Goal: Transaction & Acquisition: Purchase product/service

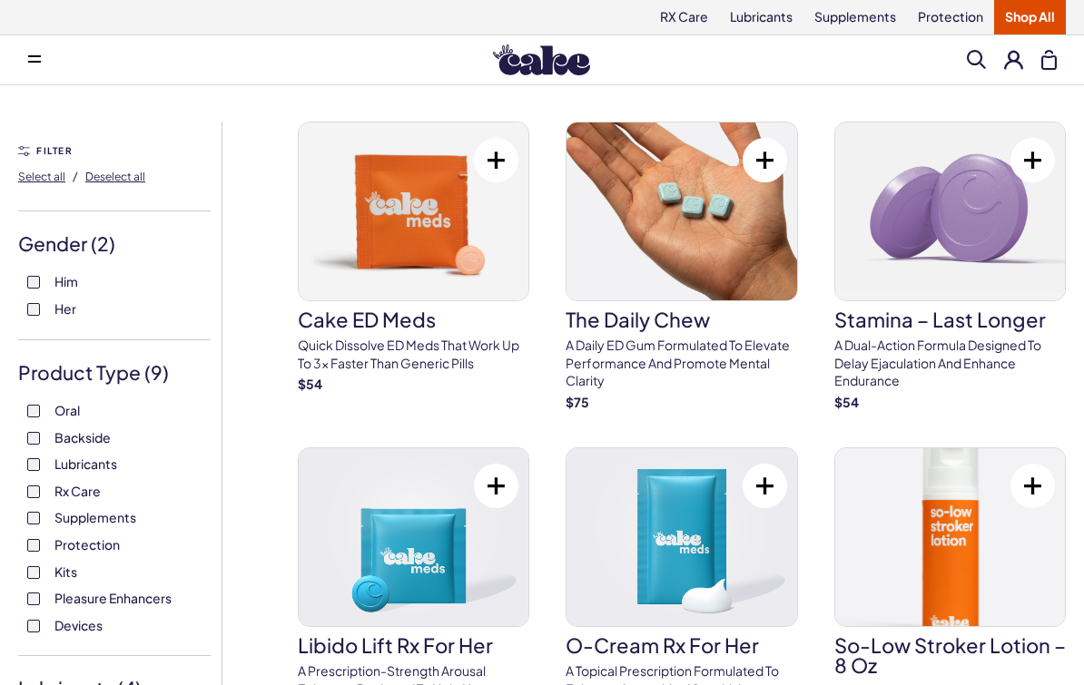
click at [550, 64] on img at bounding box center [541, 59] width 97 height 31
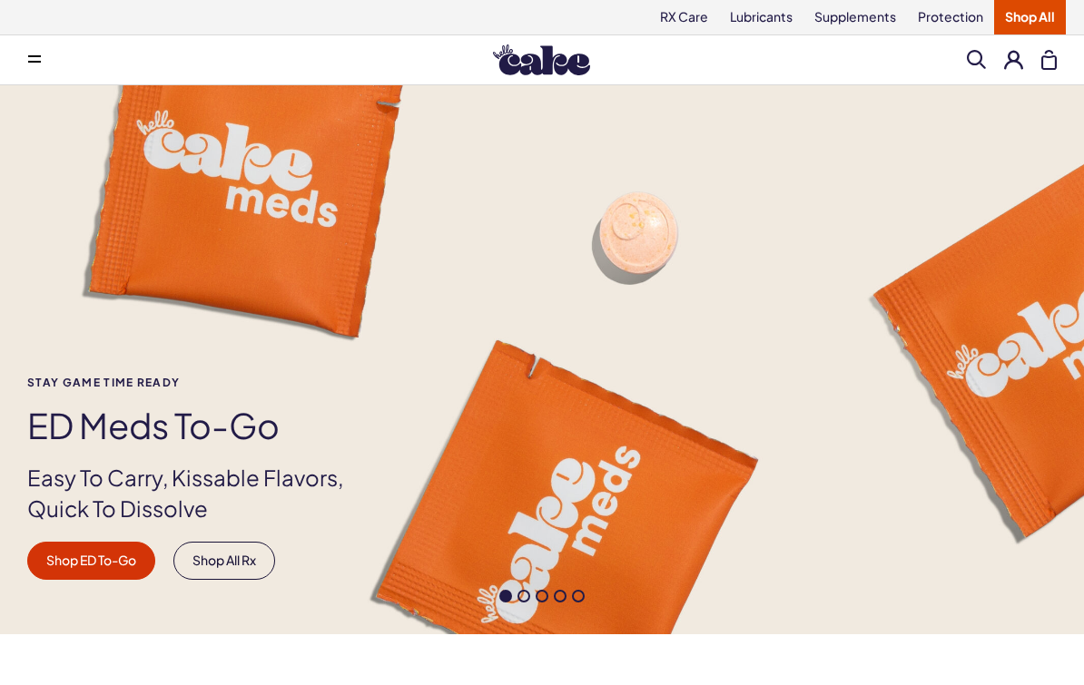
click at [1029, 25] on link "Shop All" at bounding box center [1030, 17] width 72 height 34
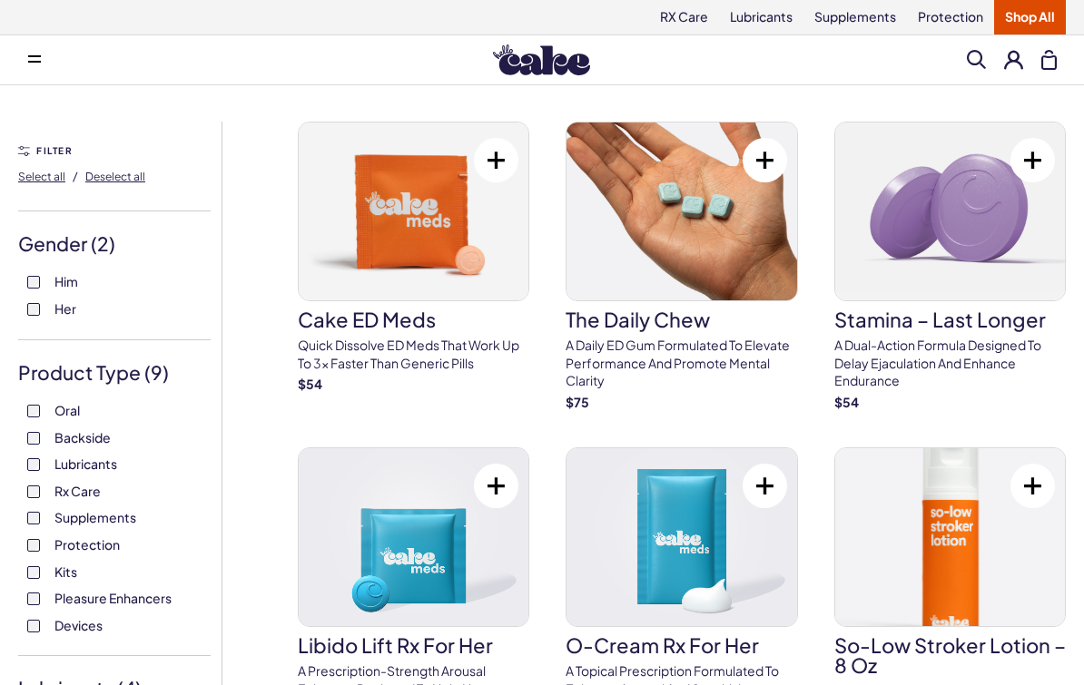
click at [34, 63] on span at bounding box center [34, 59] width 13 height 9
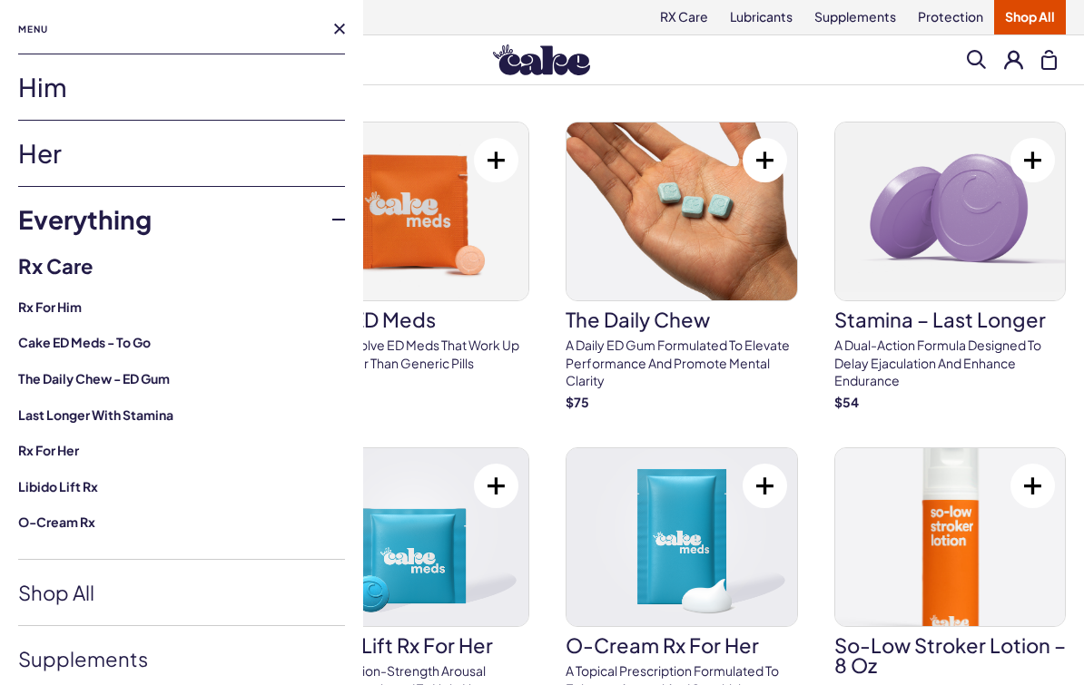
click at [154, 97] on link "Him" at bounding box center [181, 86] width 327 height 65
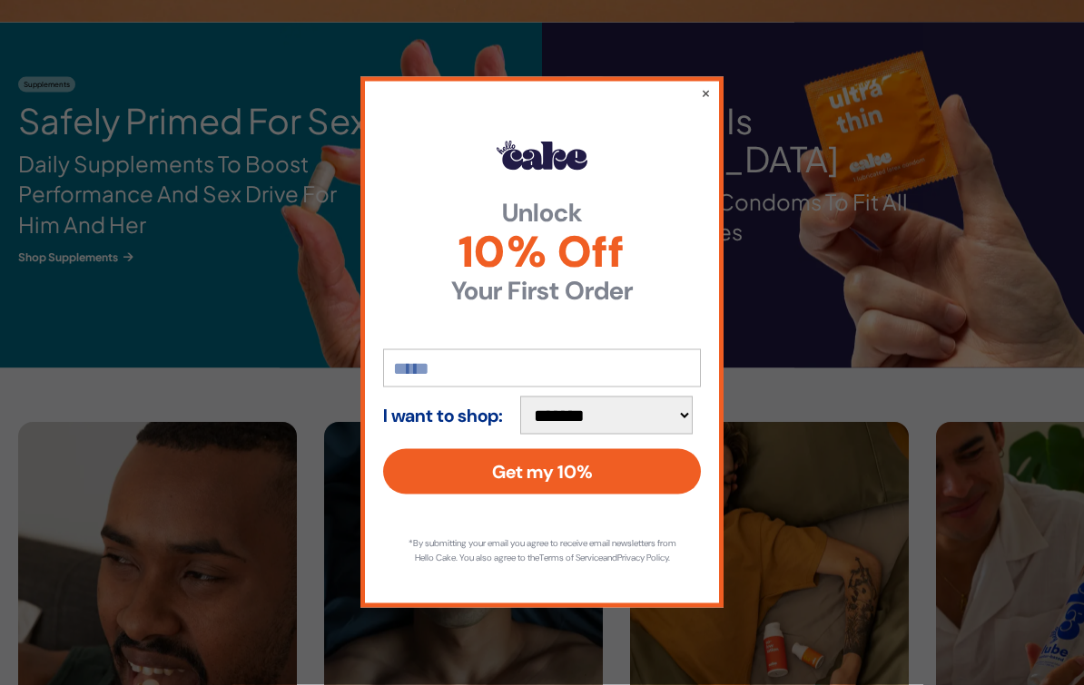
click at [708, 102] on button "×" at bounding box center [706, 93] width 10 height 18
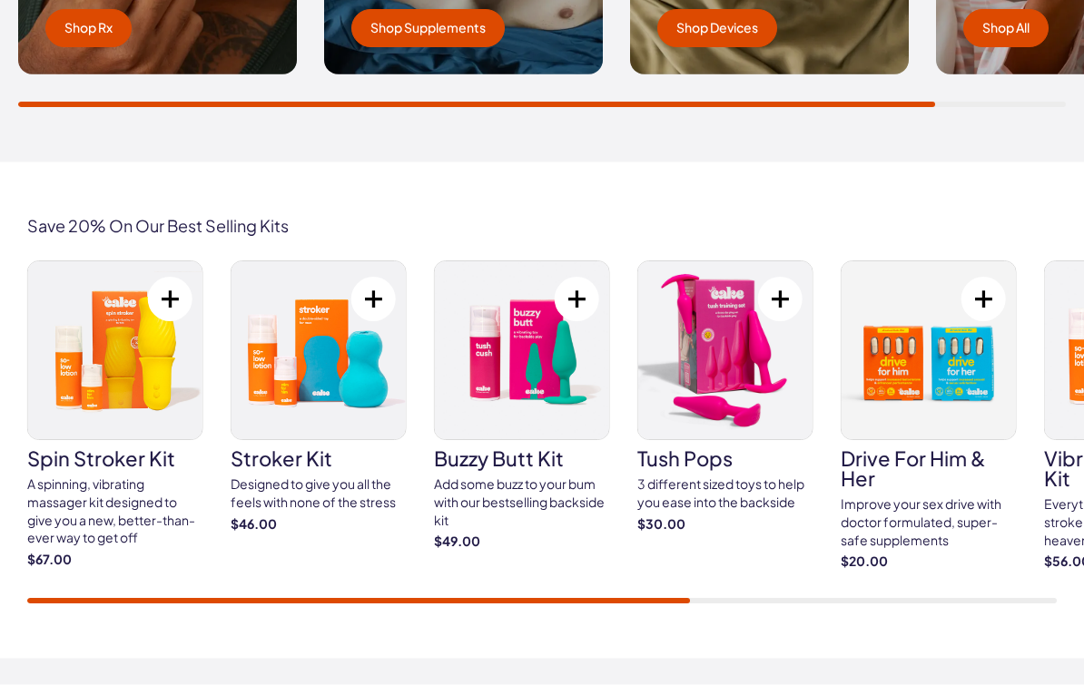
scroll to position [3080, 0]
click at [141, 404] on img at bounding box center [115, 350] width 174 height 178
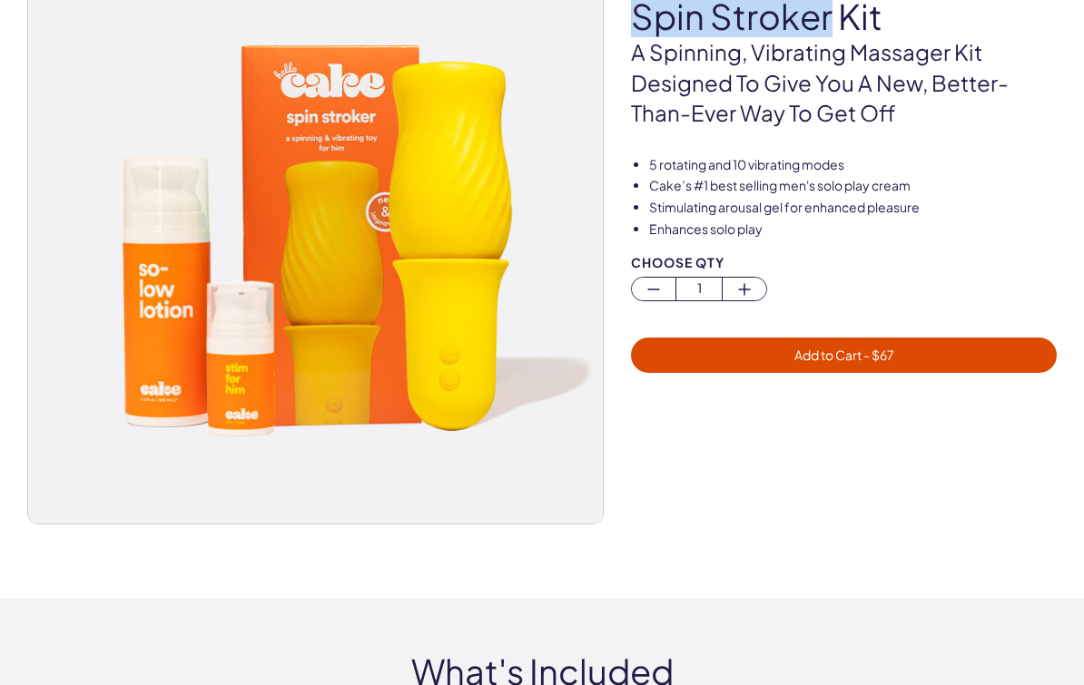
scroll to position [191, 0]
click at [501, 390] on img at bounding box center [315, 237] width 575 height 575
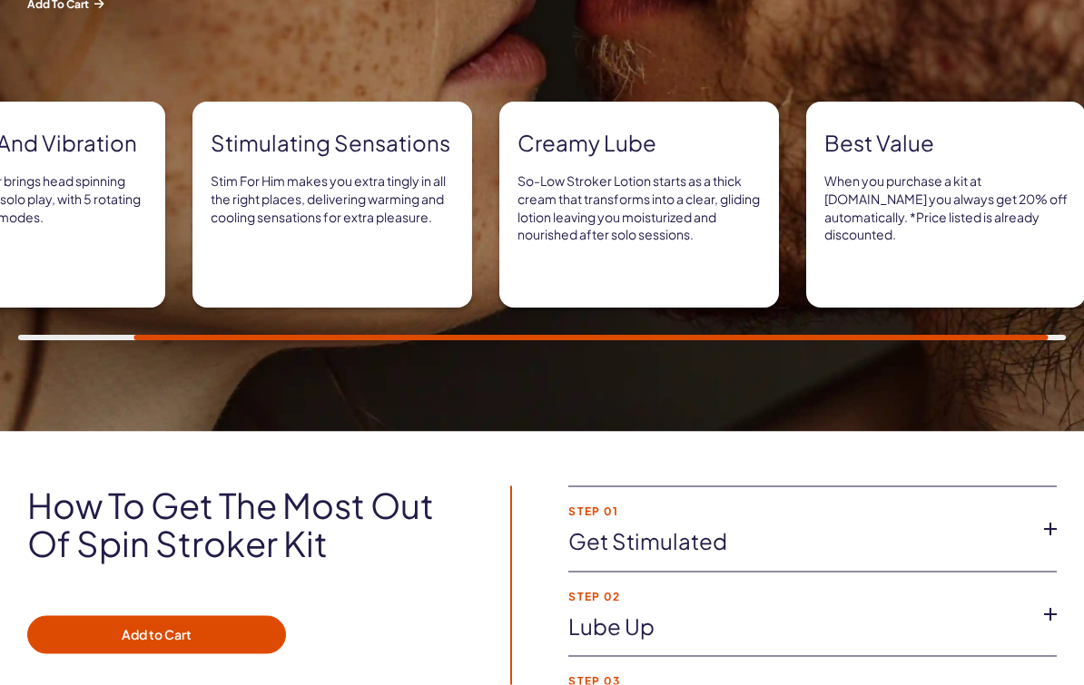
scroll to position [1407, 0]
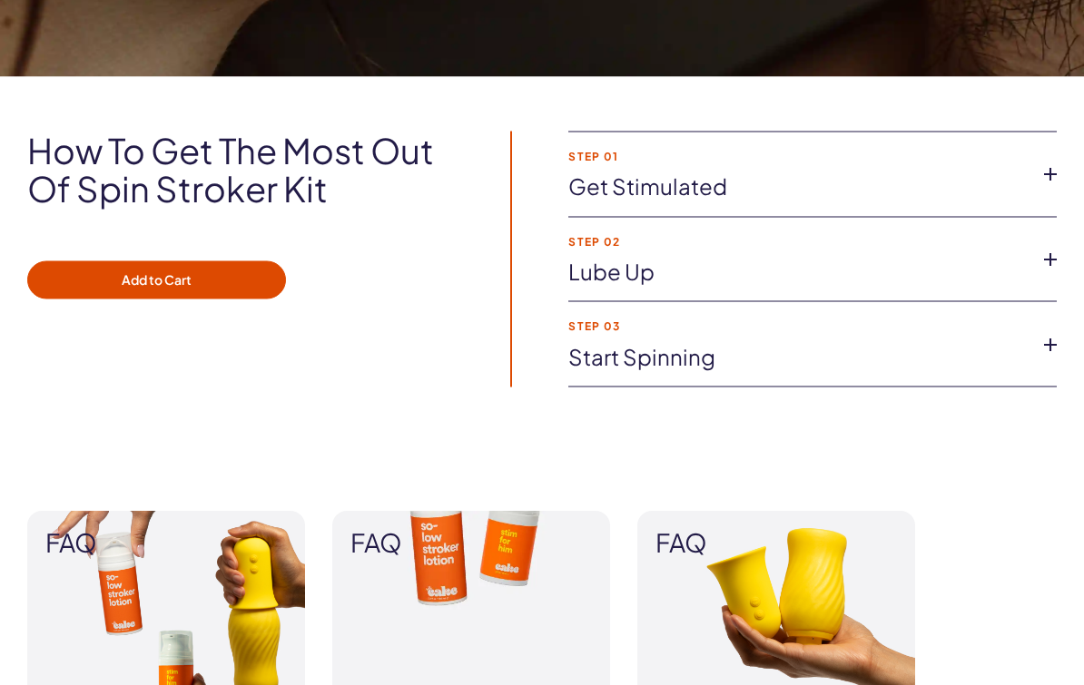
click at [1026, 172] on link "Get stimulated" at bounding box center [797, 187] width 459 height 31
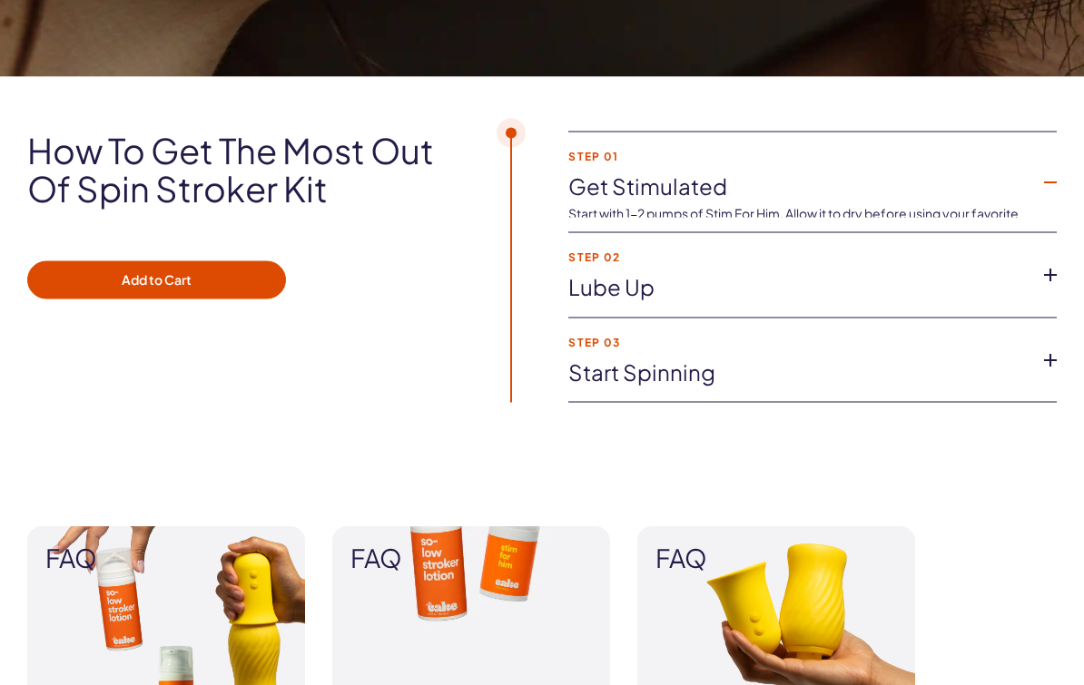
scroll to position [1762, 0]
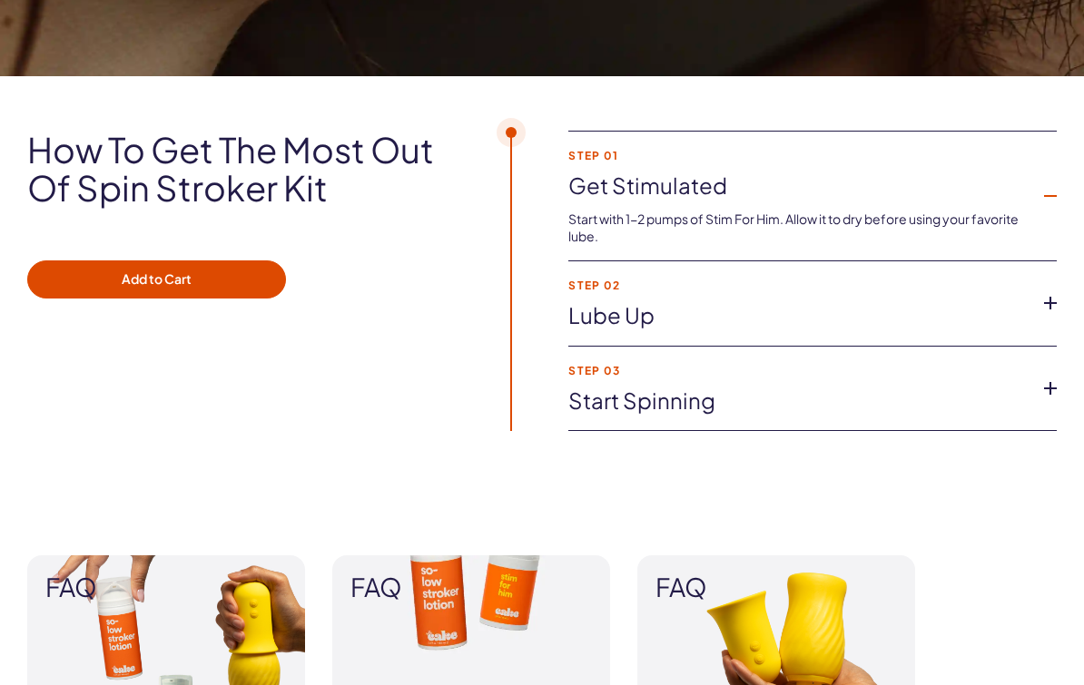
click at [1053, 303] on icon at bounding box center [1050, 303] width 27 height 27
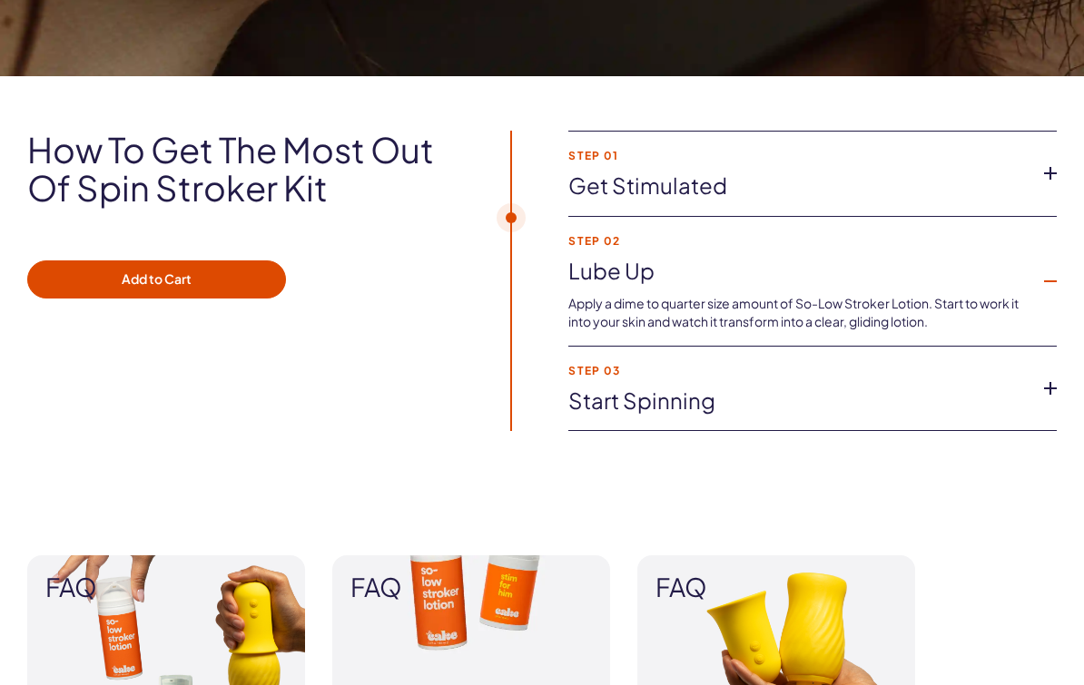
click at [1049, 166] on icon at bounding box center [1050, 173] width 27 height 27
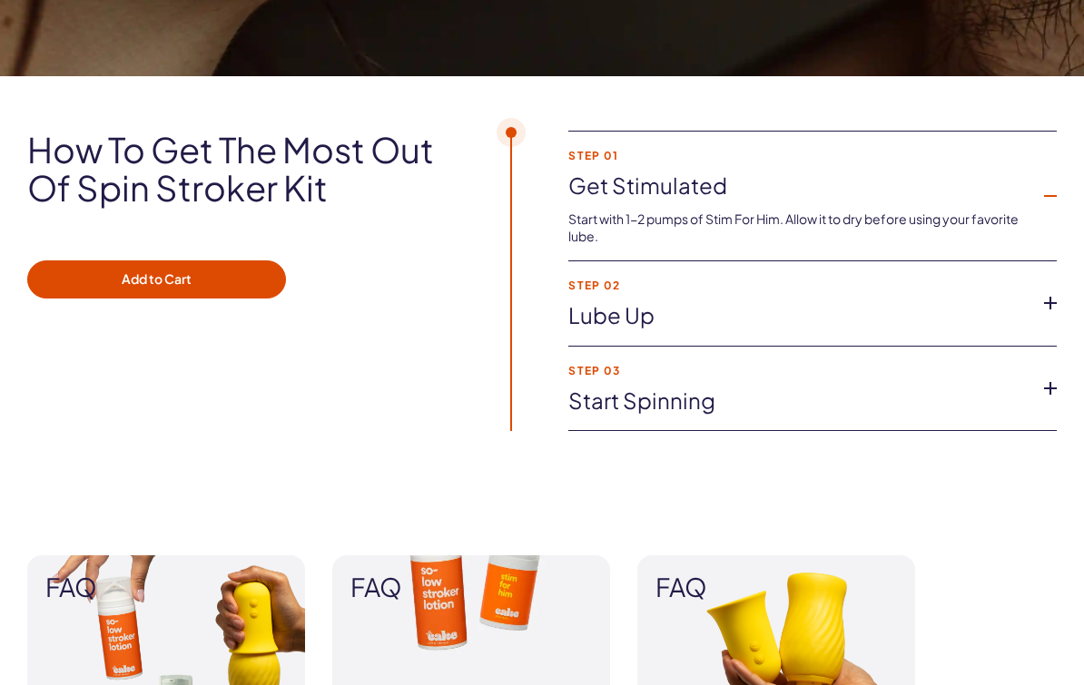
click at [1048, 309] on icon at bounding box center [1050, 303] width 27 height 27
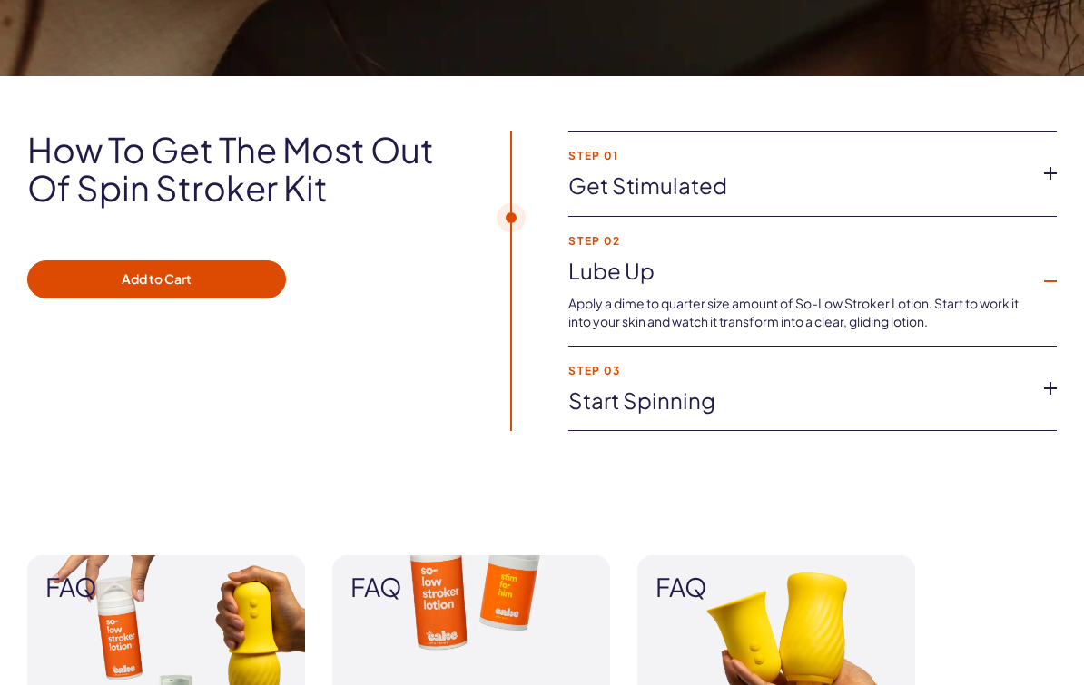
click at [1027, 386] on link "Start spinning" at bounding box center [797, 401] width 459 height 31
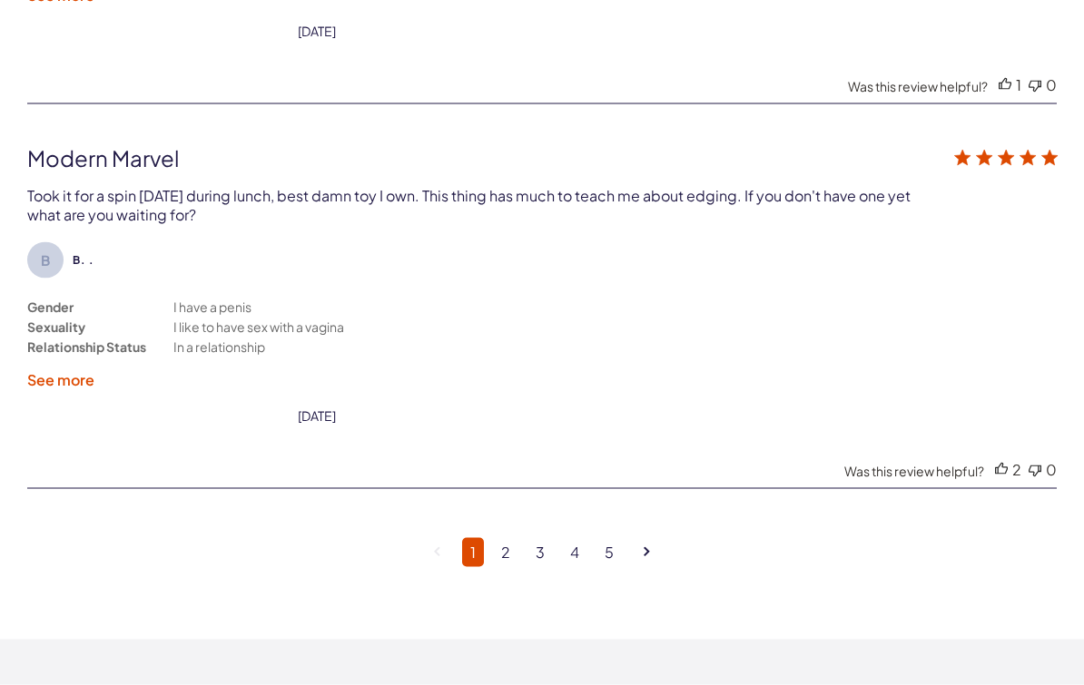
scroll to position [5411, 0]
click at [514, 556] on link "2" at bounding box center [505, 551] width 25 height 29
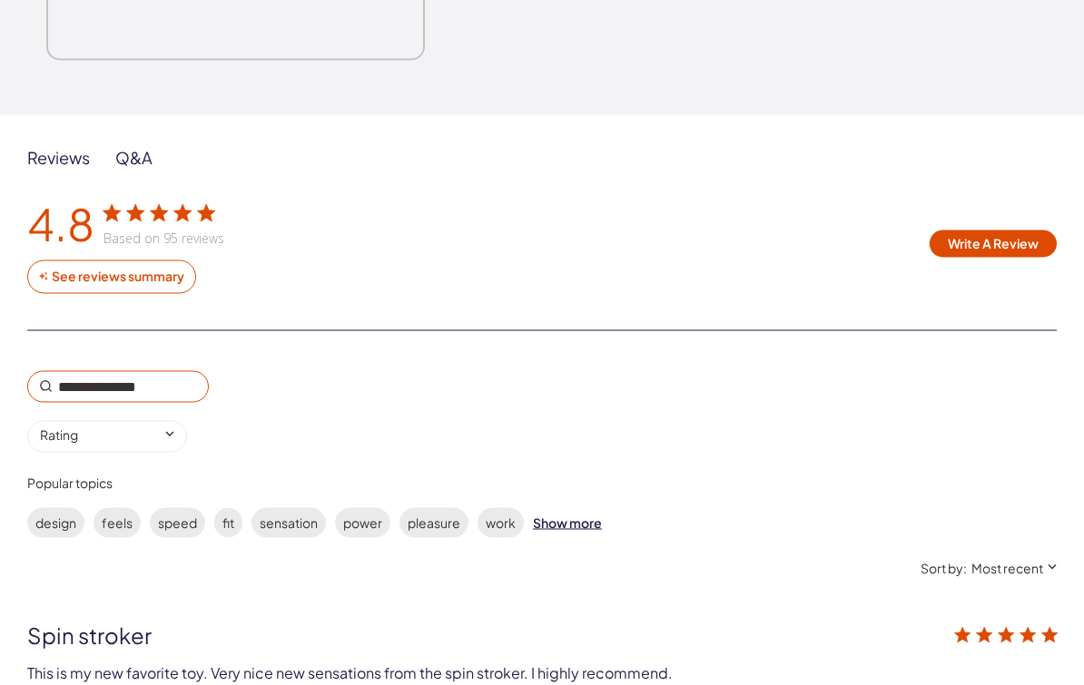
scroll to position [3408, 0]
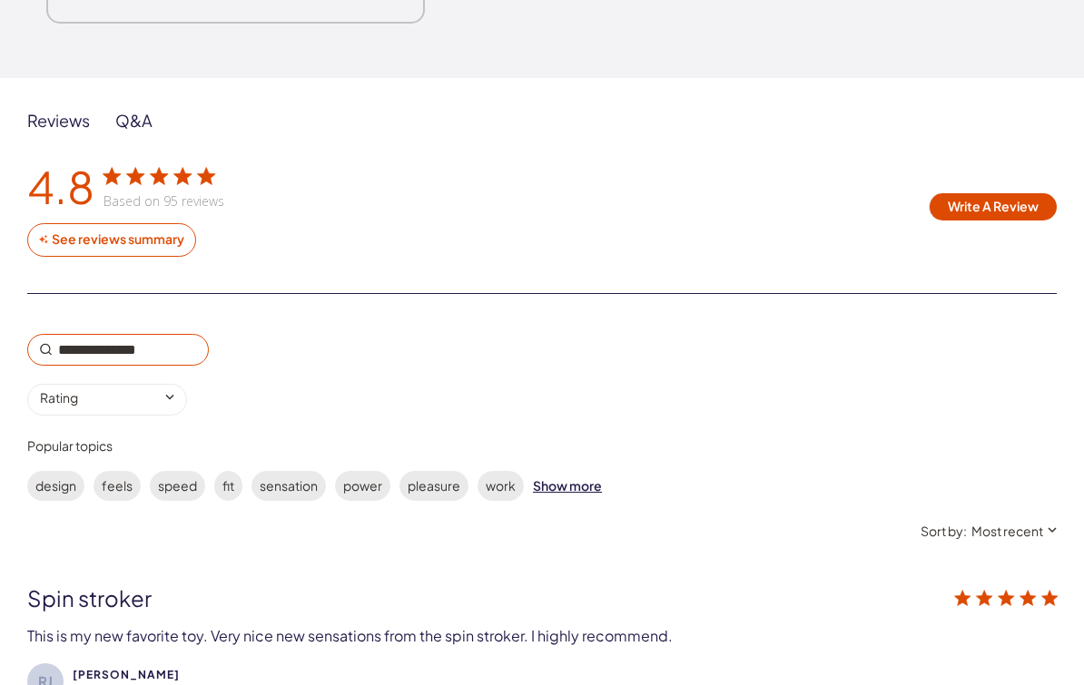
click at [177, 396] on input "0 star rating Rating" at bounding box center [107, 400] width 160 height 32
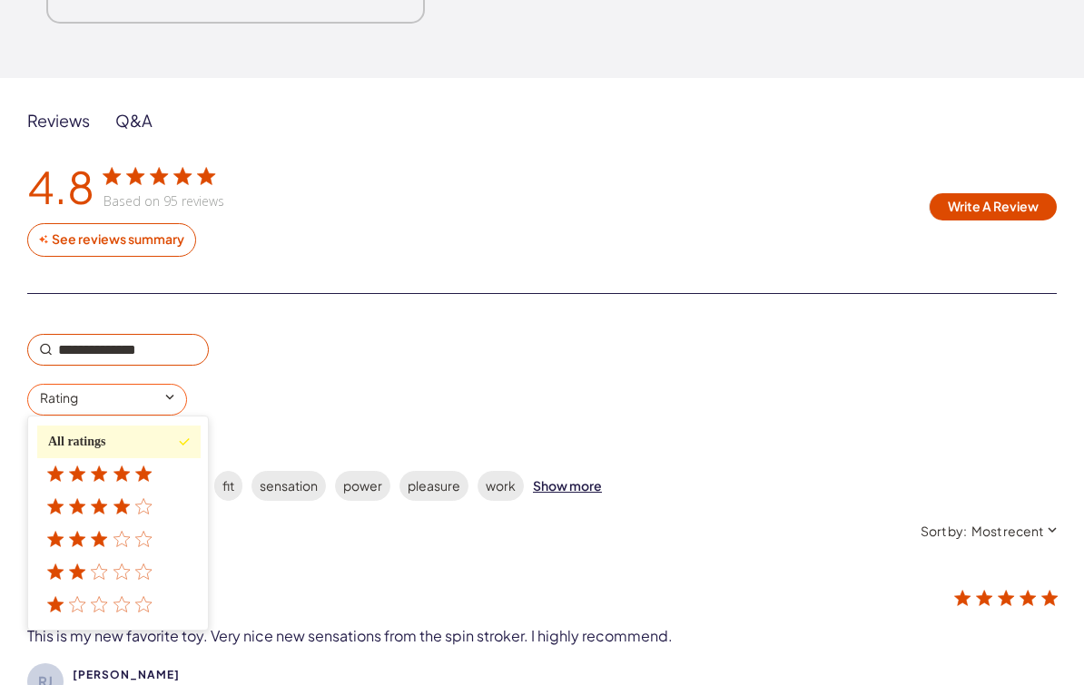
click at [133, 601] on div "1 star rating" at bounding box center [103, 604] width 110 height 15
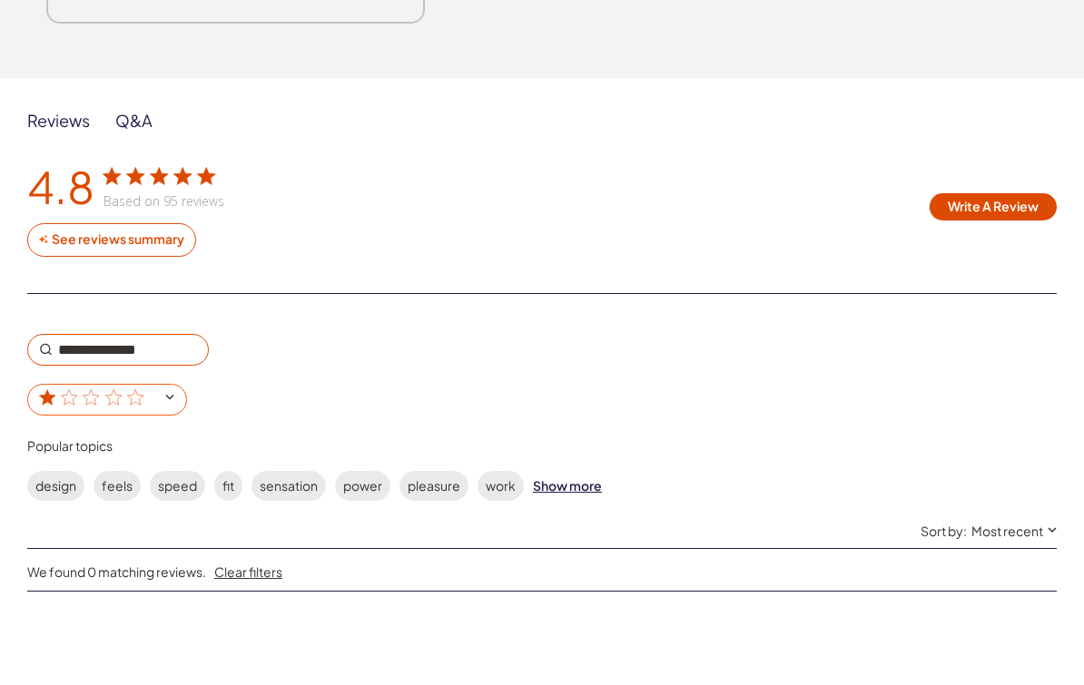
click at [184, 398] on input "1 star rating" at bounding box center [107, 400] width 160 height 32
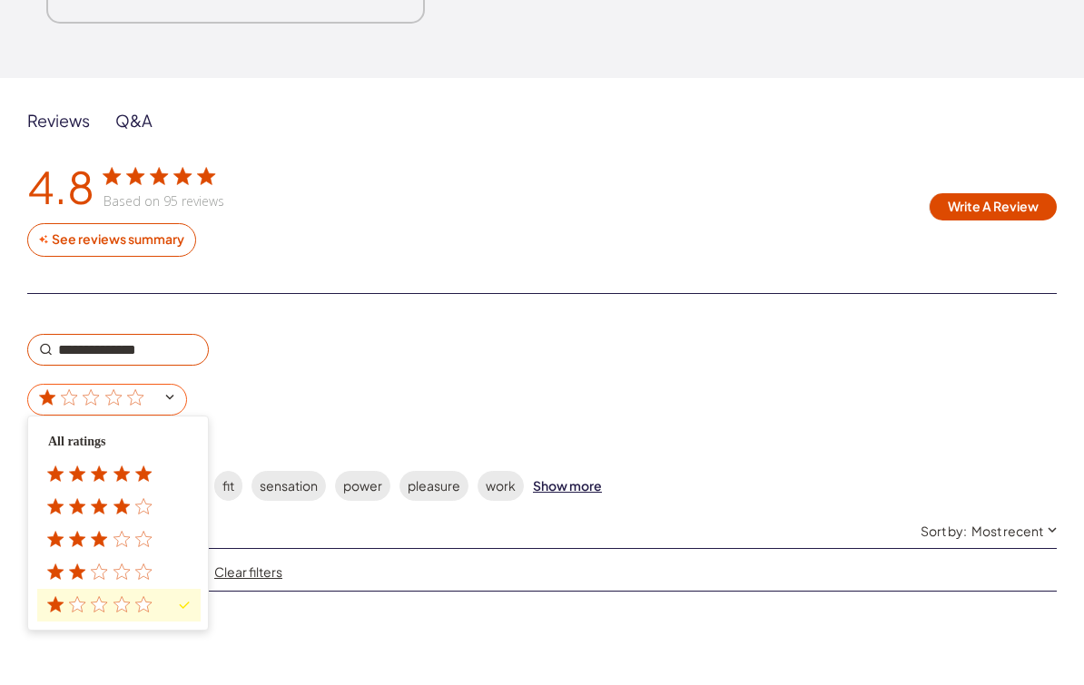
click at [147, 565] on icon "customer reviews" at bounding box center [143, 572] width 16 height 15
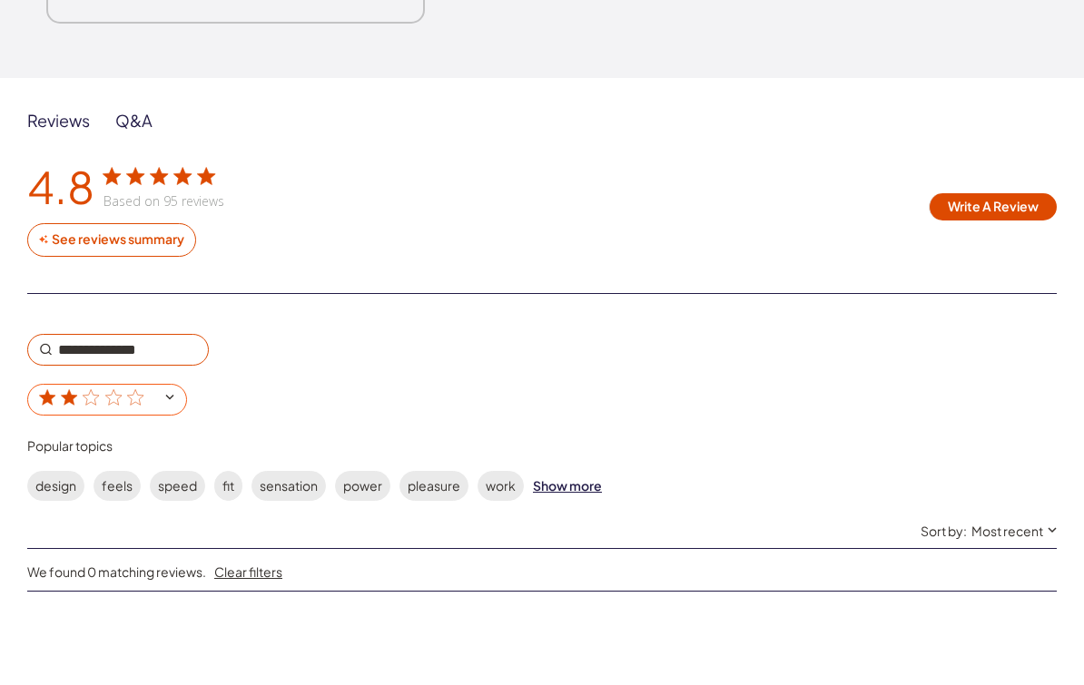
click at [167, 389] on input "2 star rating" at bounding box center [107, 400] width 160 height 32
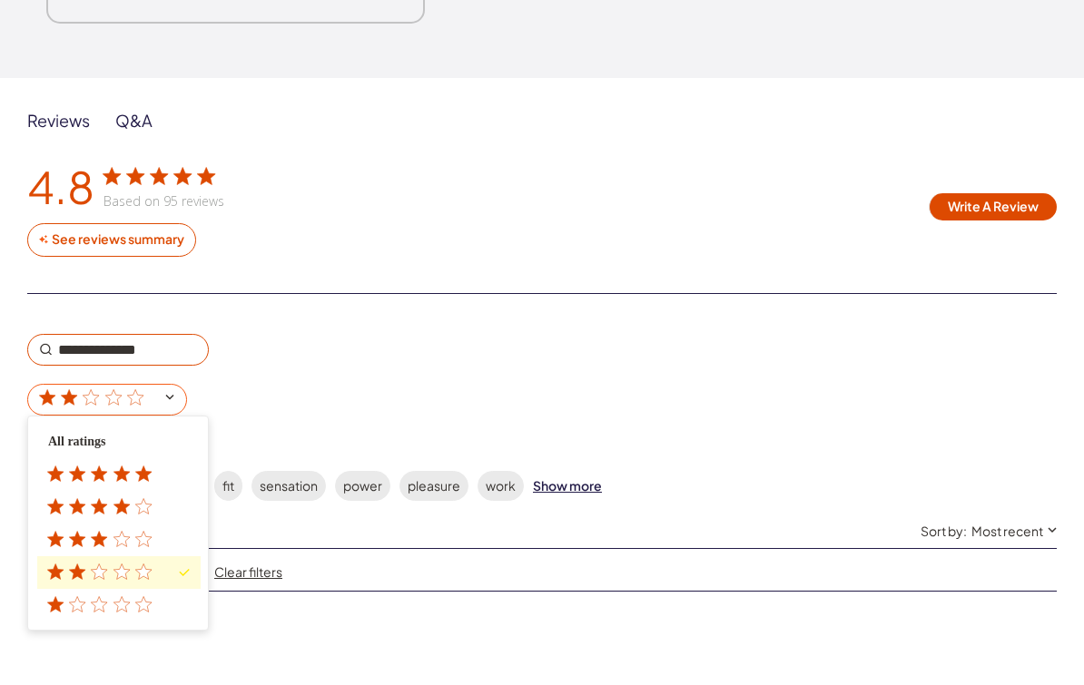
click at [153, 532] on div "3 star rating" at bounding box center [103, 539] width 110 height 15
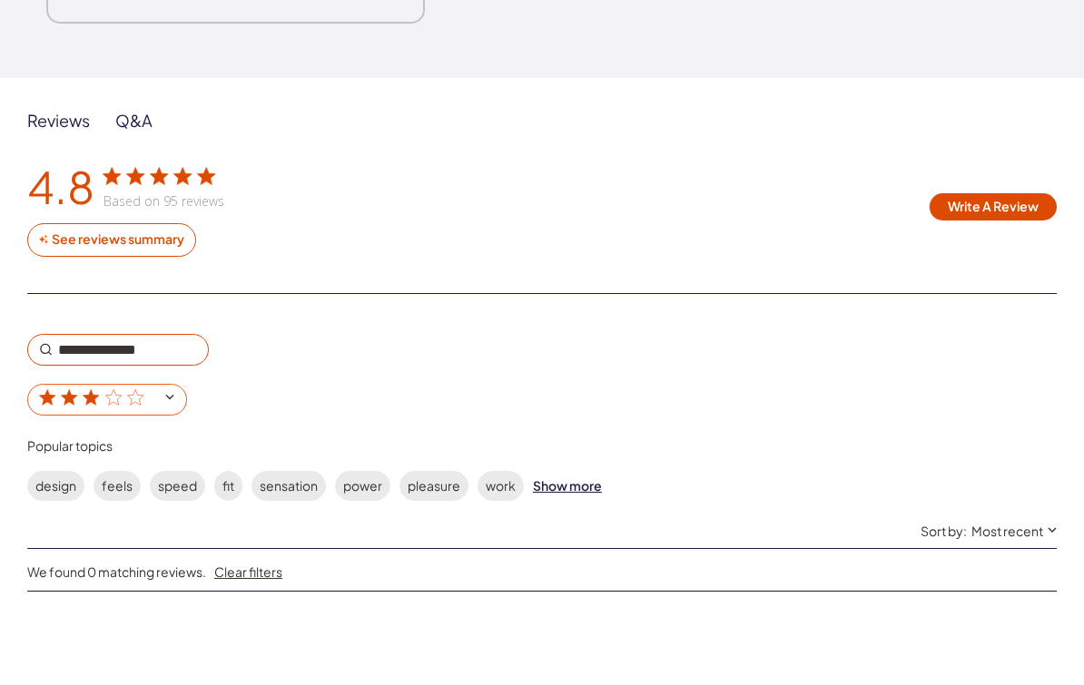
click at [180, 388] on input "3 star rating" at bounding box center [107, 400] width 160 height 32
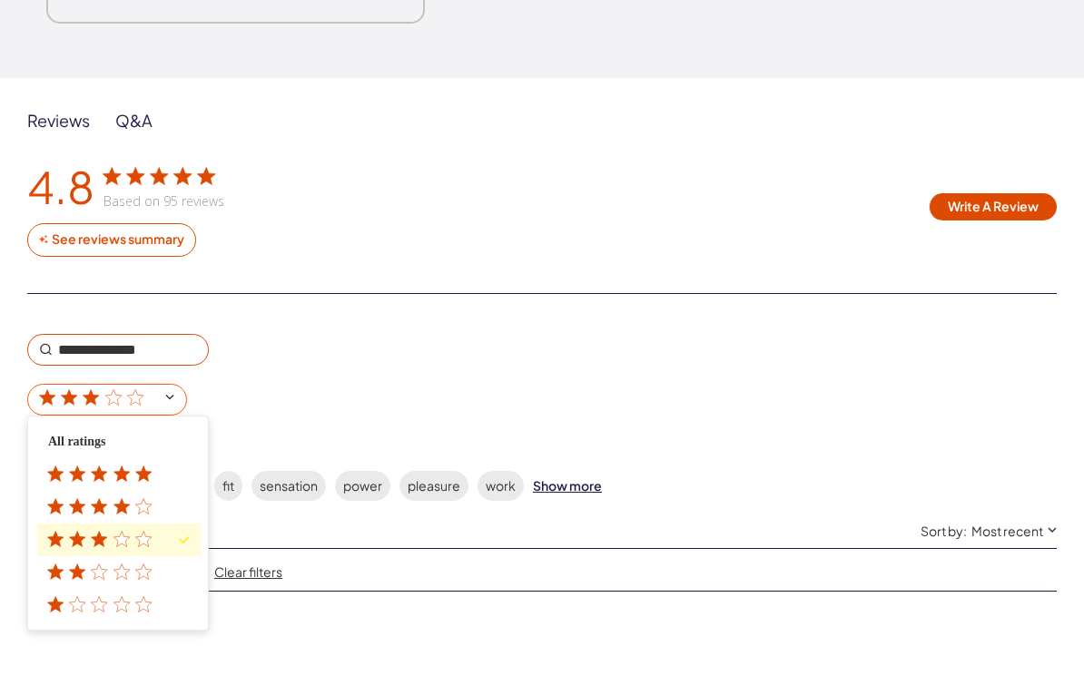
click at [156, 499] on div "4 star rating" at bounding box center [103, 506] width 110 height 15
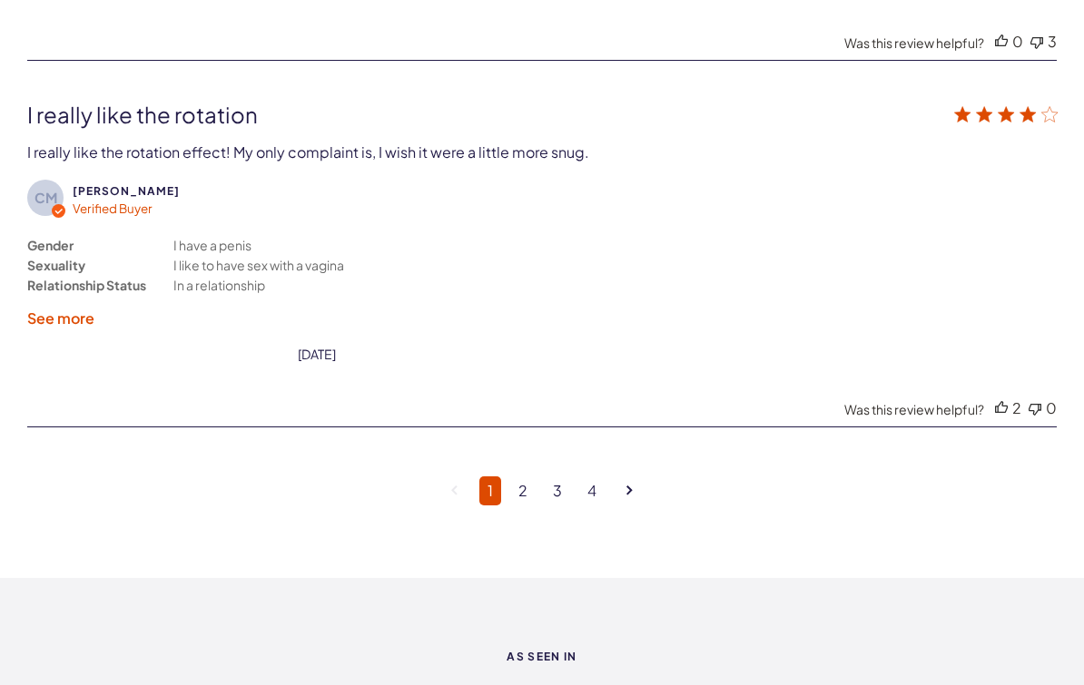
scroll to position [5487, 0]
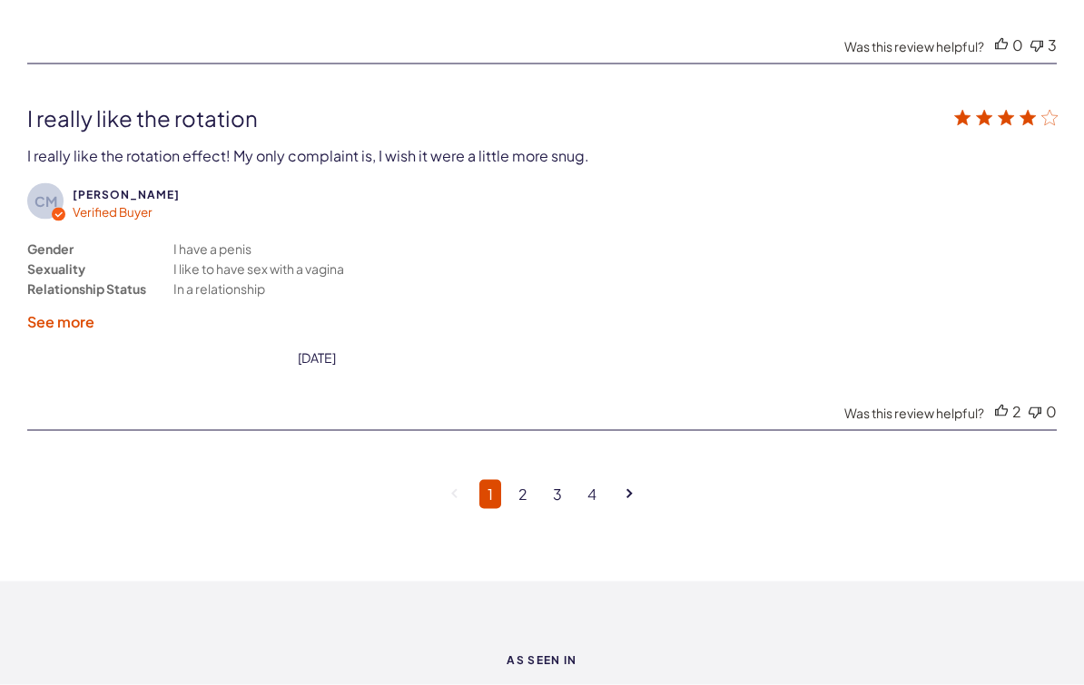
click at [519, 509] on link "2" at bounding box center [522, 494] width 25 height 29
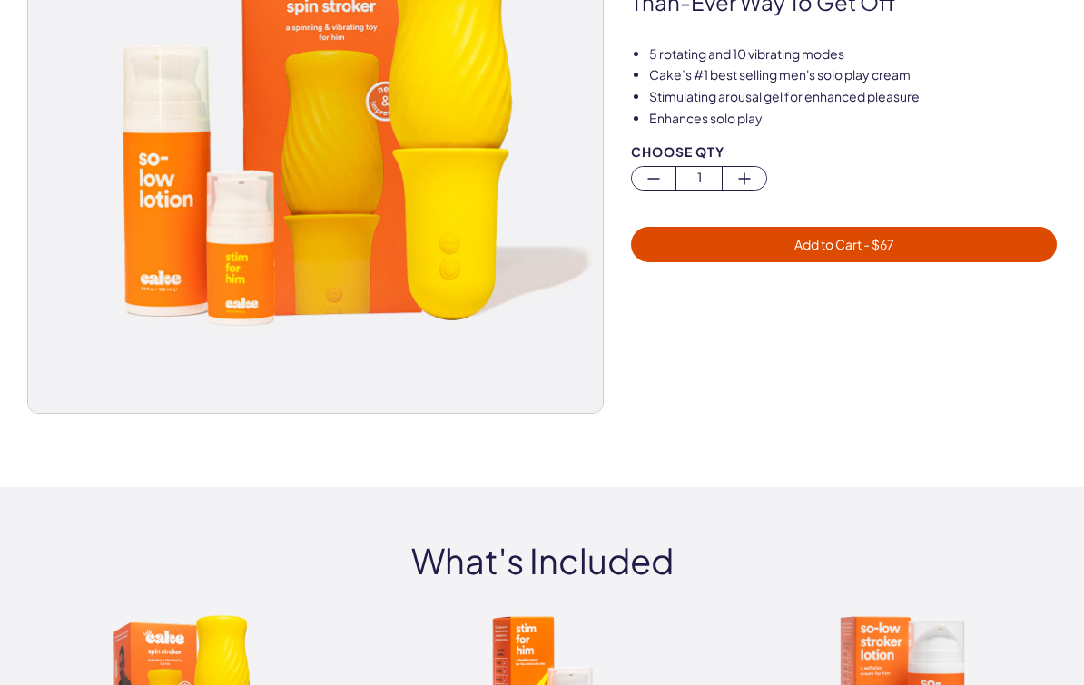
scroll to position [0, 0]
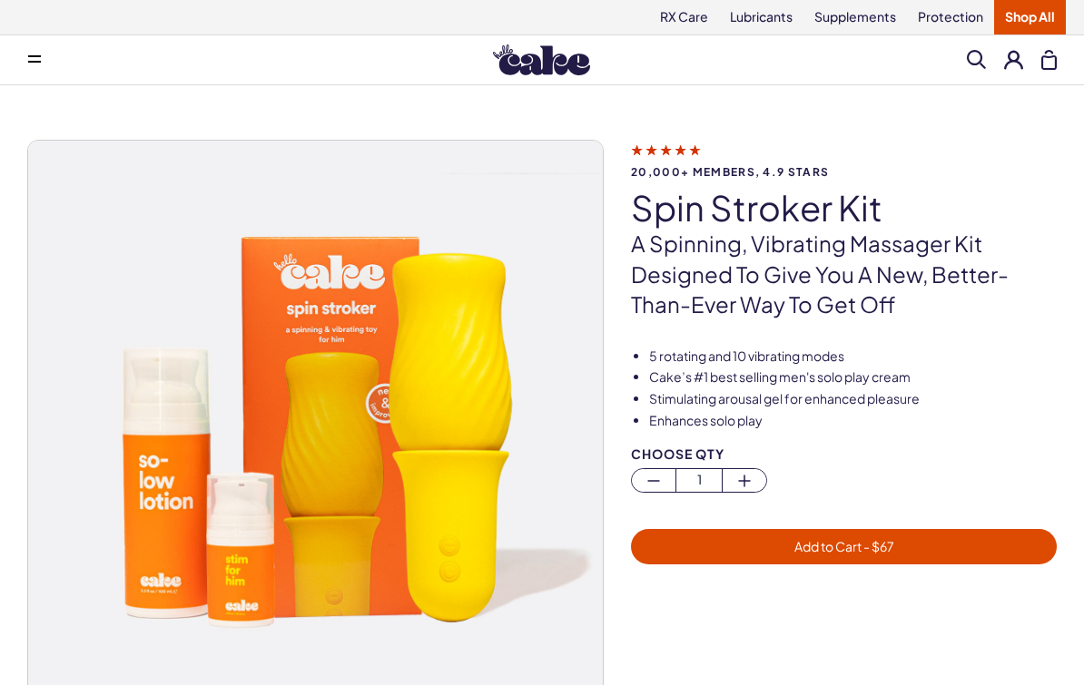
click at [847, 548] on span "Add to Cart - $ 67" at bounding box center [844, 546] width 100 height 16
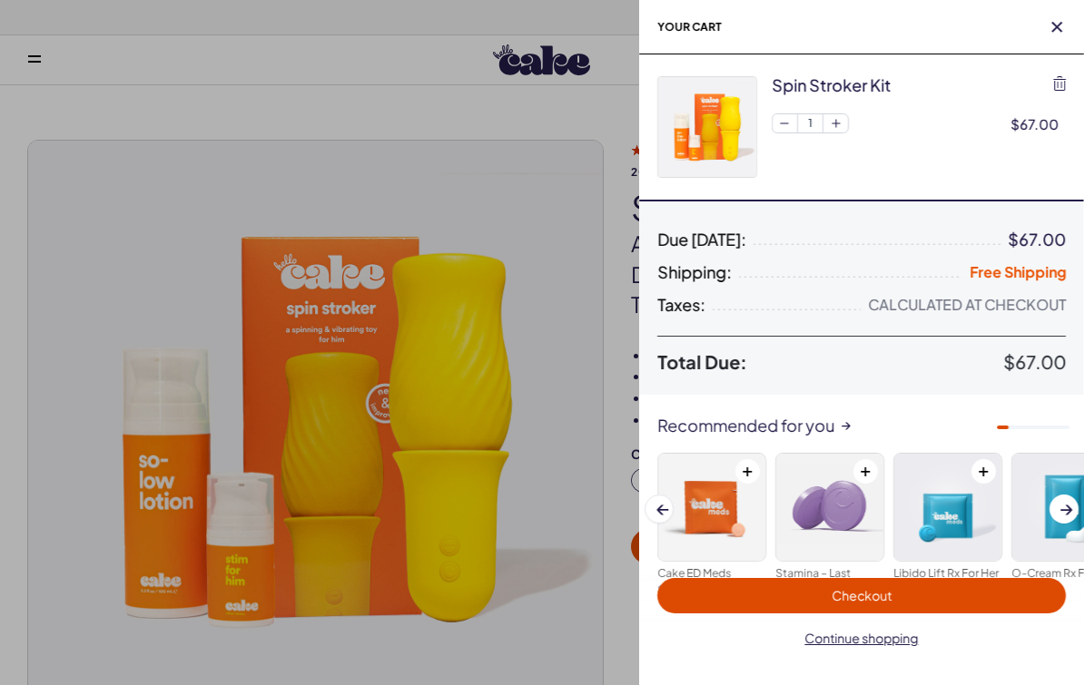
click at [363, 108] on div at bounding box center [542, 342] width 1084 height 685
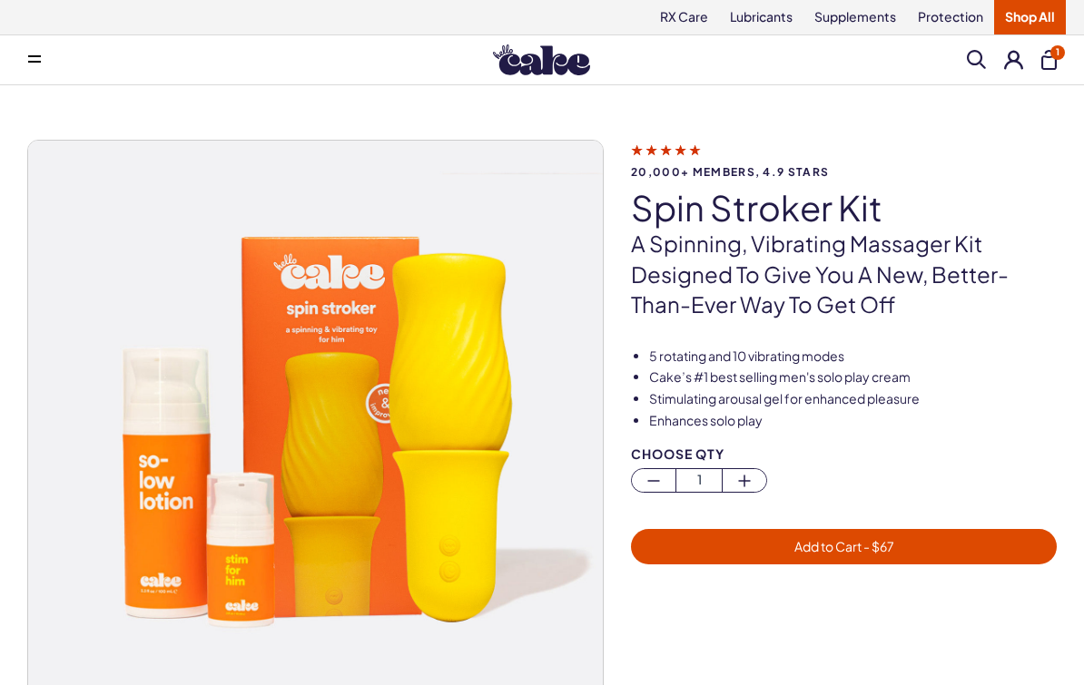
click at [537, 72] on img at bounding box center [541, 59] width 97 height 31
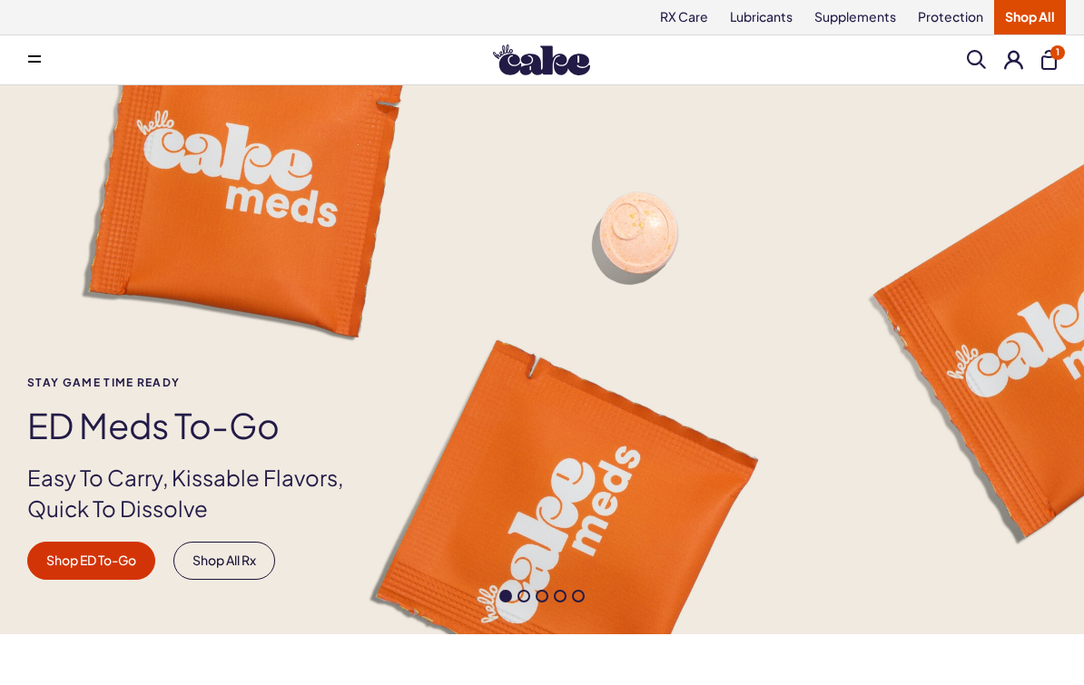
click at [49, 50] on button at bounding box center [34, 60] width 36 height 36
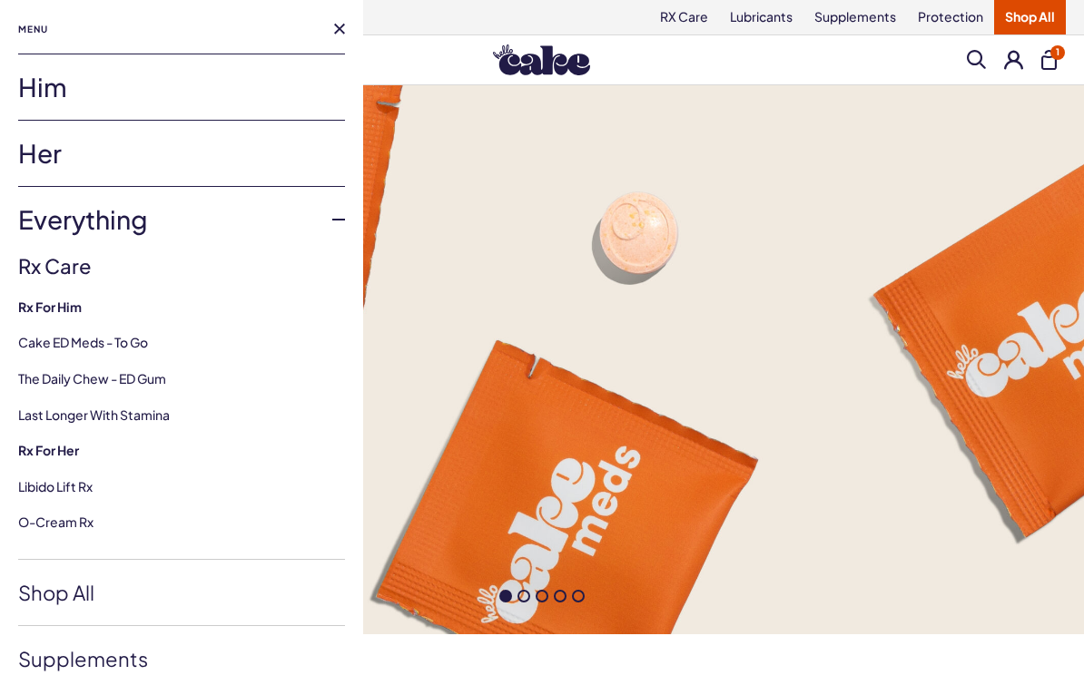
click at [53, 86] on link "Him" at bounding box center [181, 86] width 327 height 65
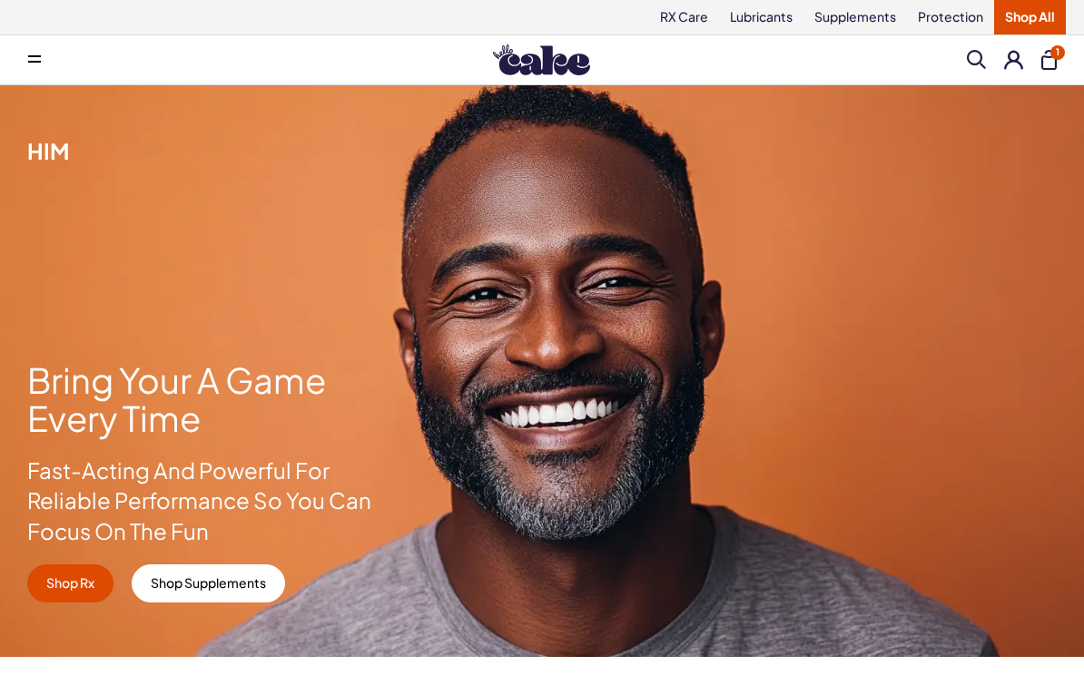
click at [27, 68] on button at bounding box center [34, 60] width 36 height 36
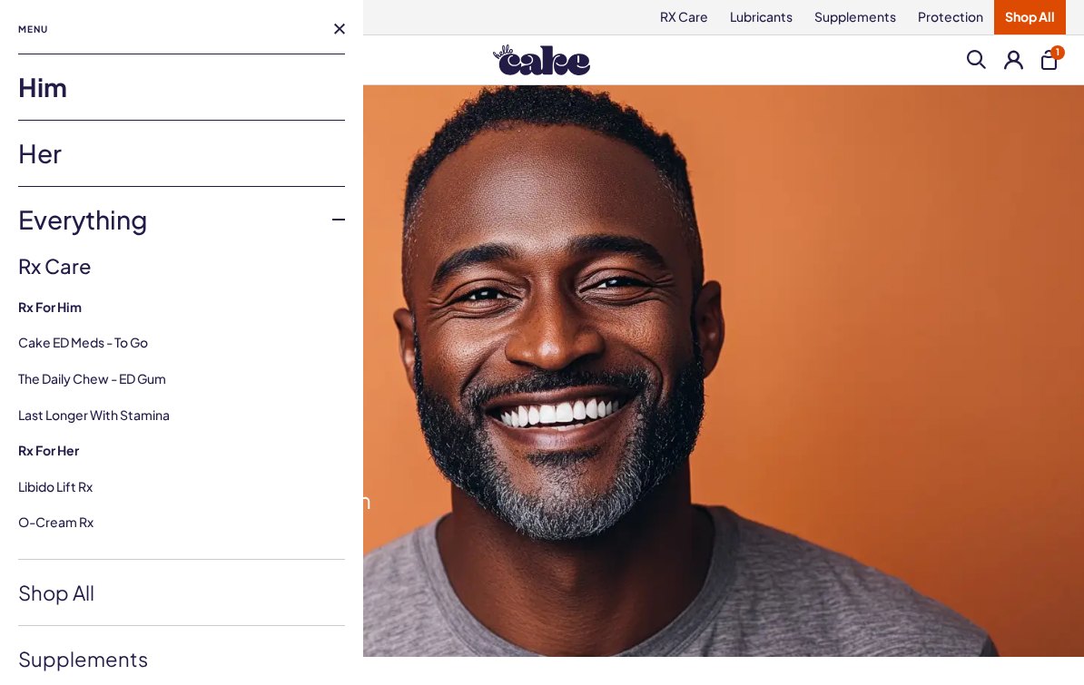
click at [140, 97] on link "Him" at bounding box center [181, 86] width 327 height 65
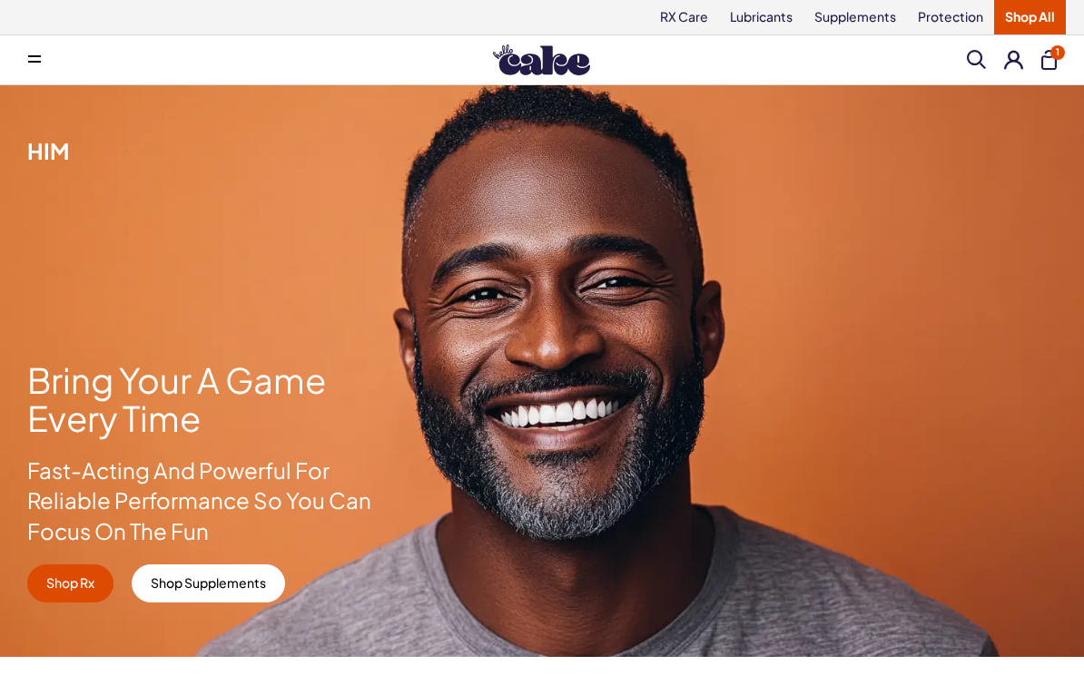
click at [44, 51] on button at bounding box center [34, 60] width 36 height 36
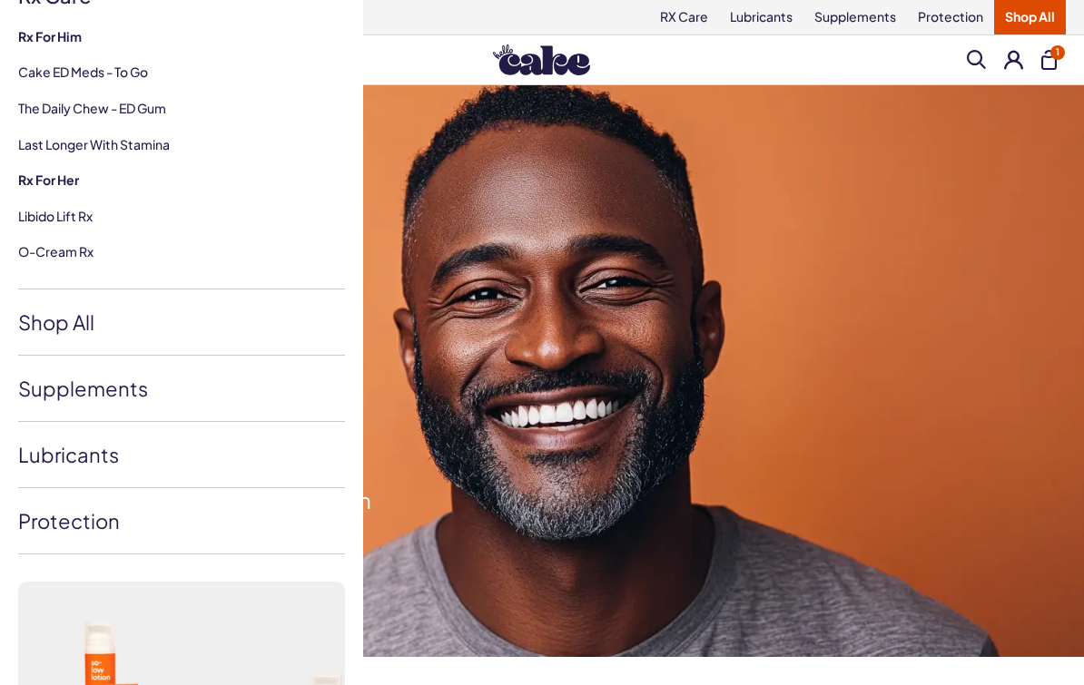
scroll to position [287, 0]
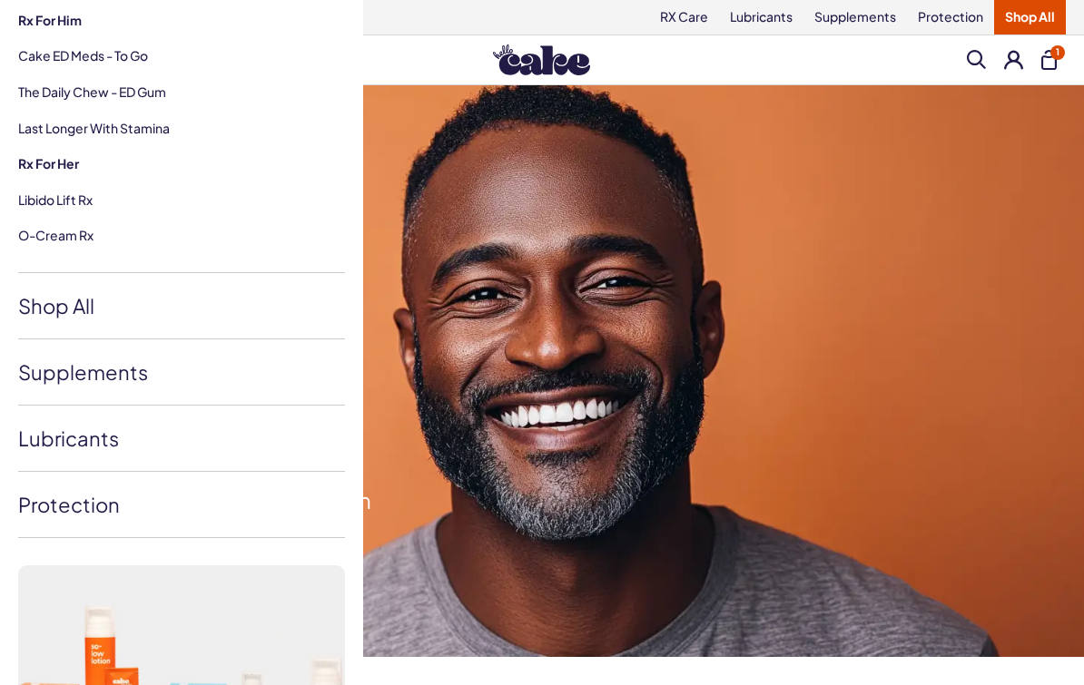
click at [109, 441] on link "Lubricants" at bounding box center [181, 438] width 327 height 65
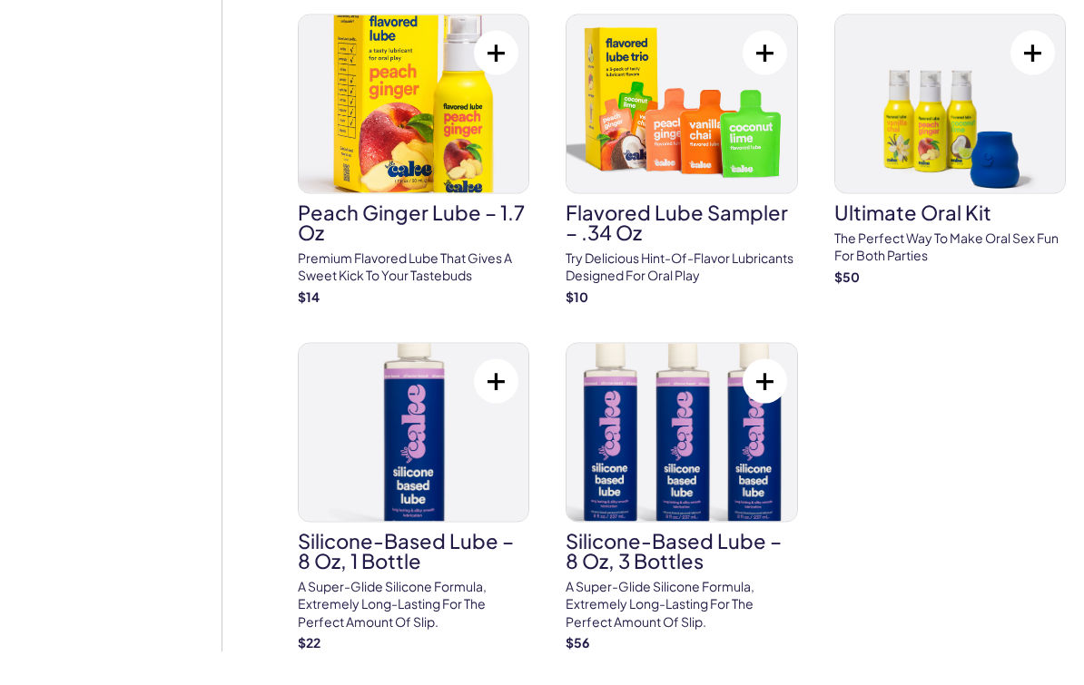
scroll to position [2438, 0]
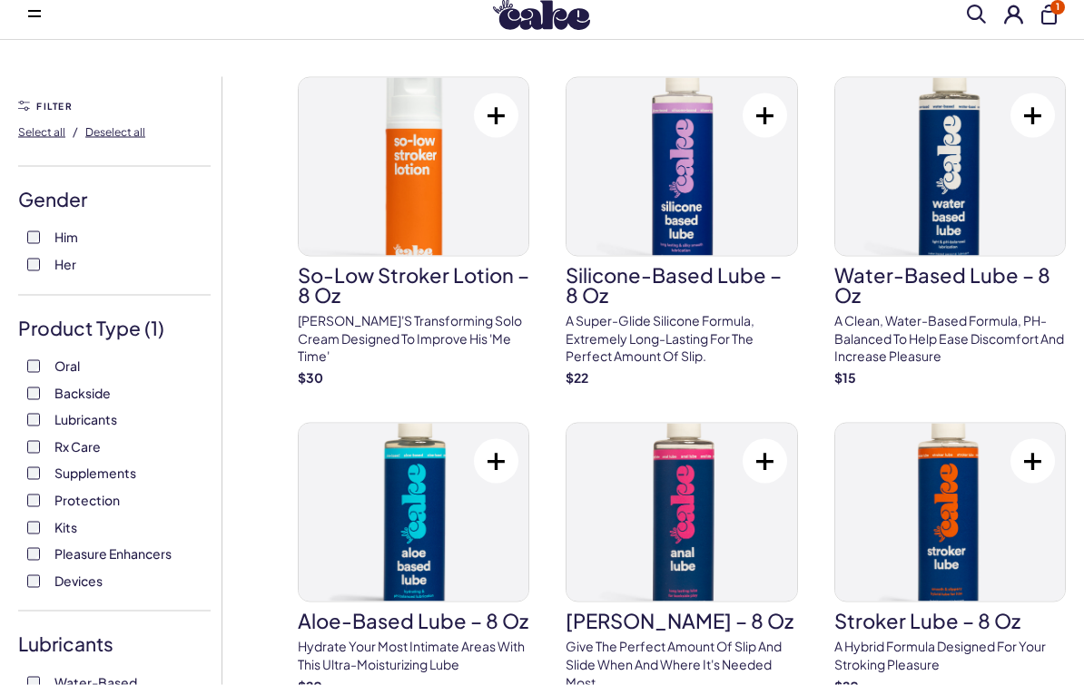
scroll to position [0, 0]
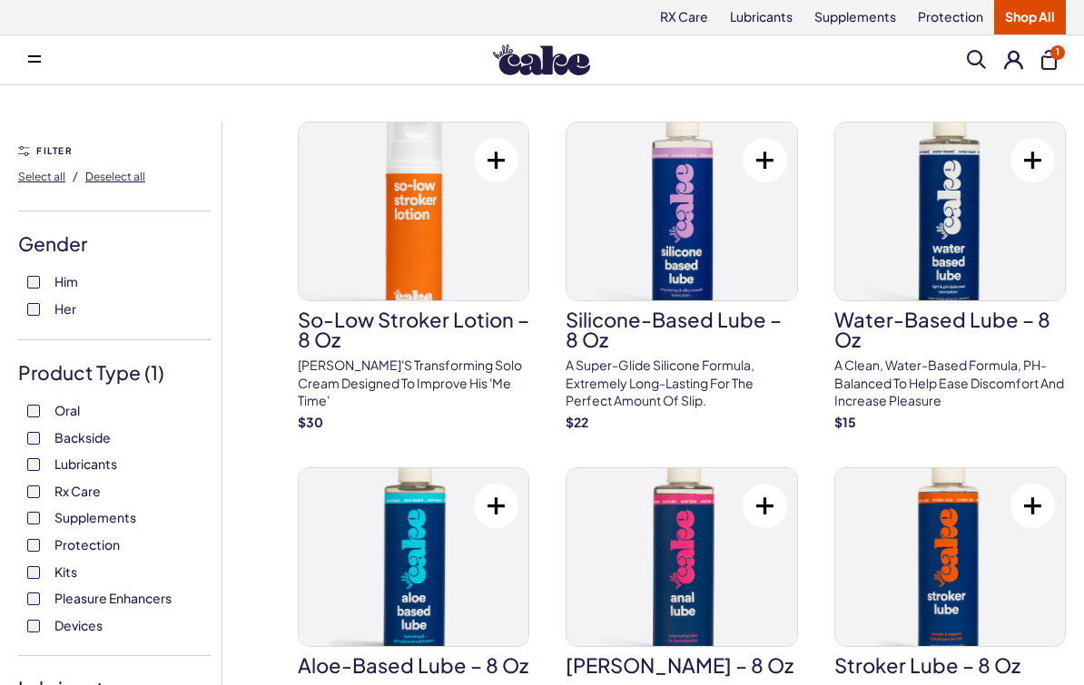
click at [990, 248] on img at bounding box center [950, 212] width 230 height 178
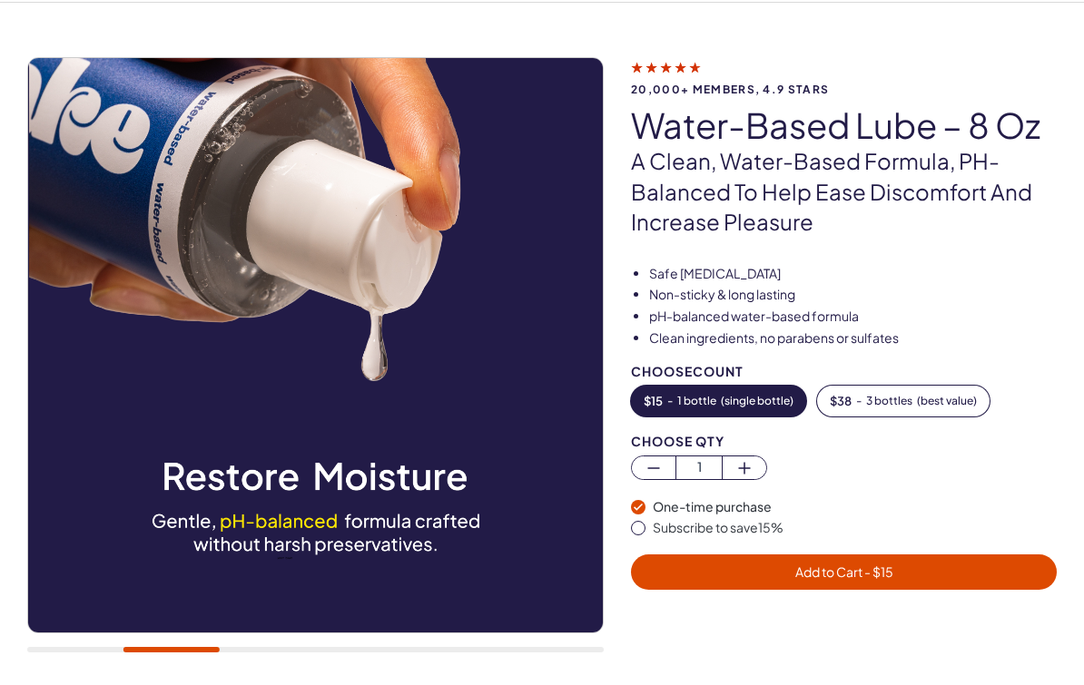
scroll to position [82, 0]
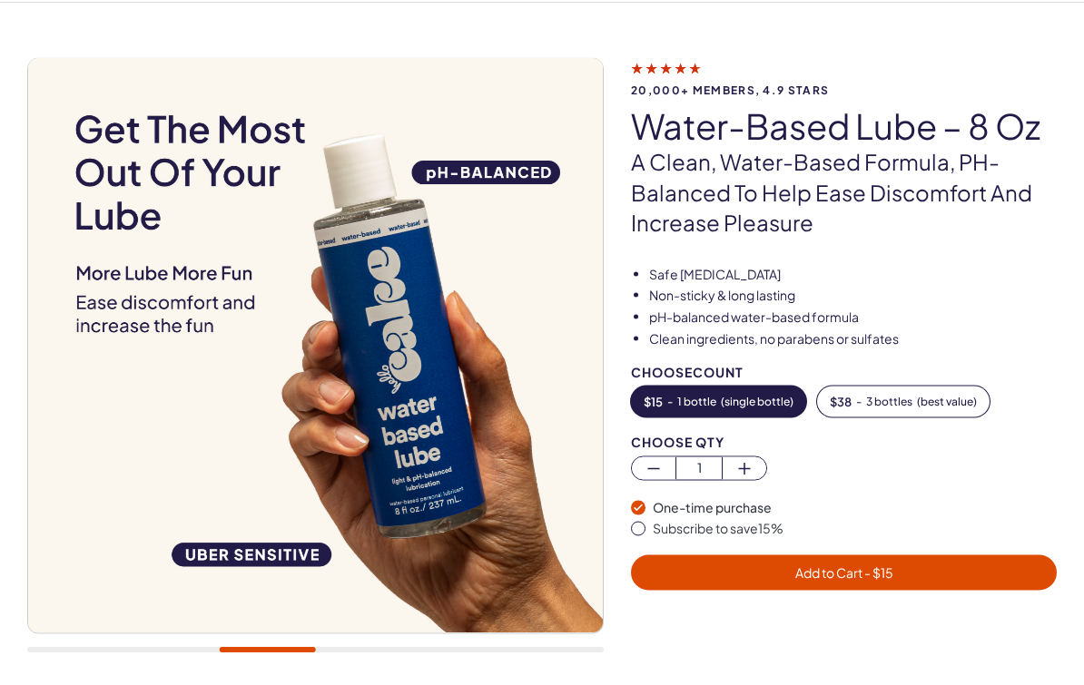
click at [854, 572] on span "Add to Cart - $ 15" at bounding box center [844, 573] width 98 height 16
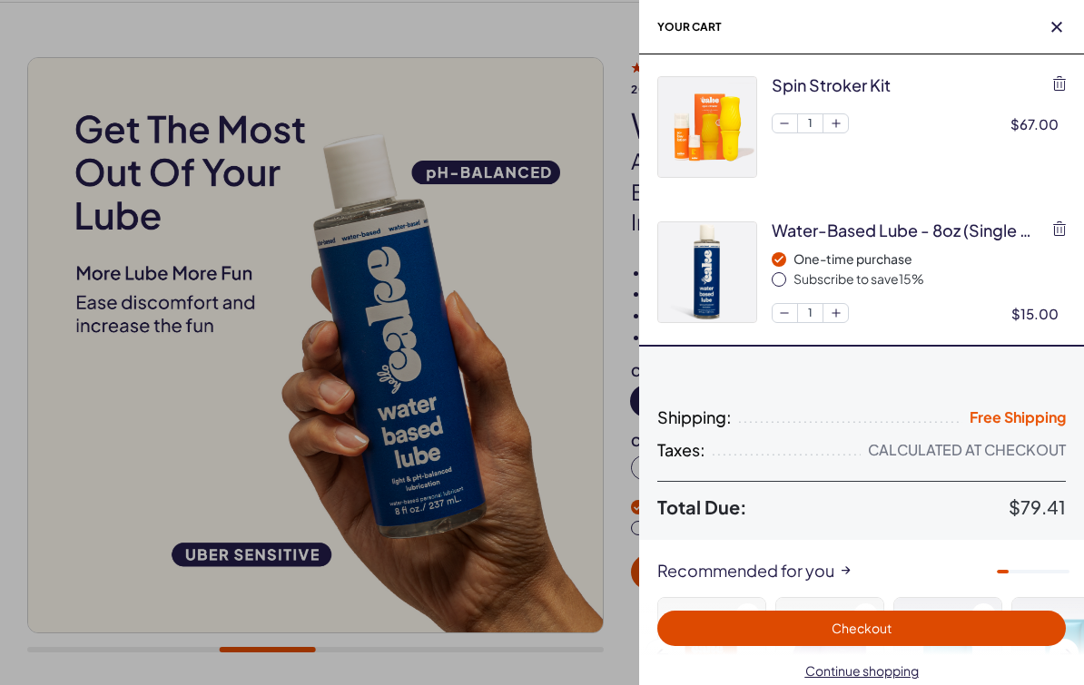
scroll to position [0, 0]
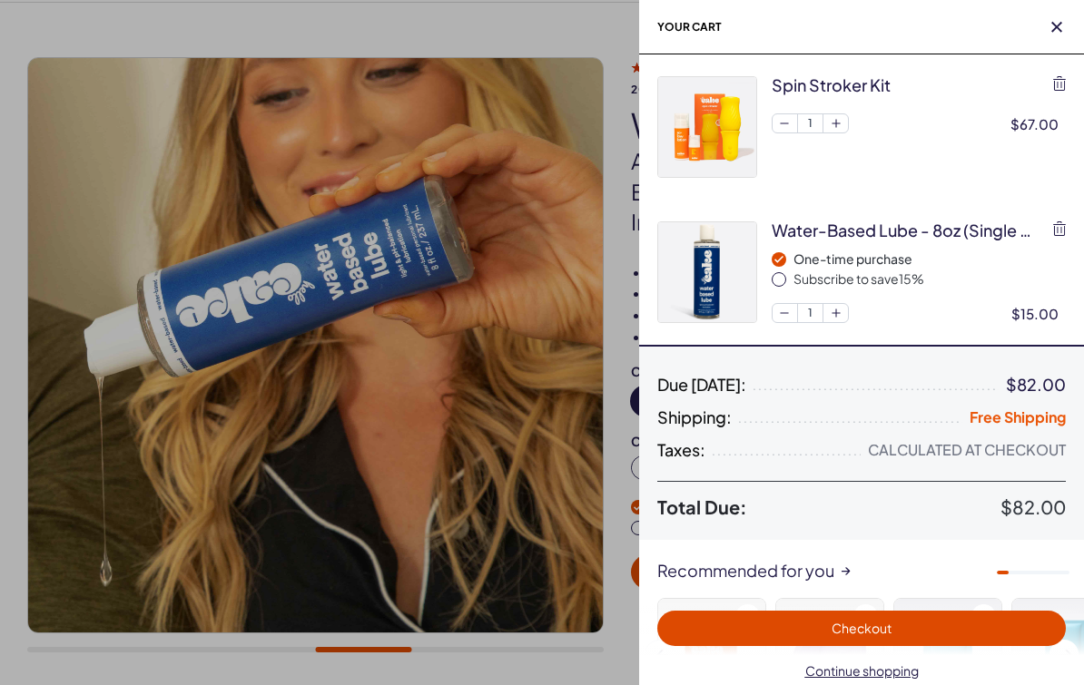
click at [871, 635] on span "Checkout" at bounding box center [862, 628] width 60 height 16
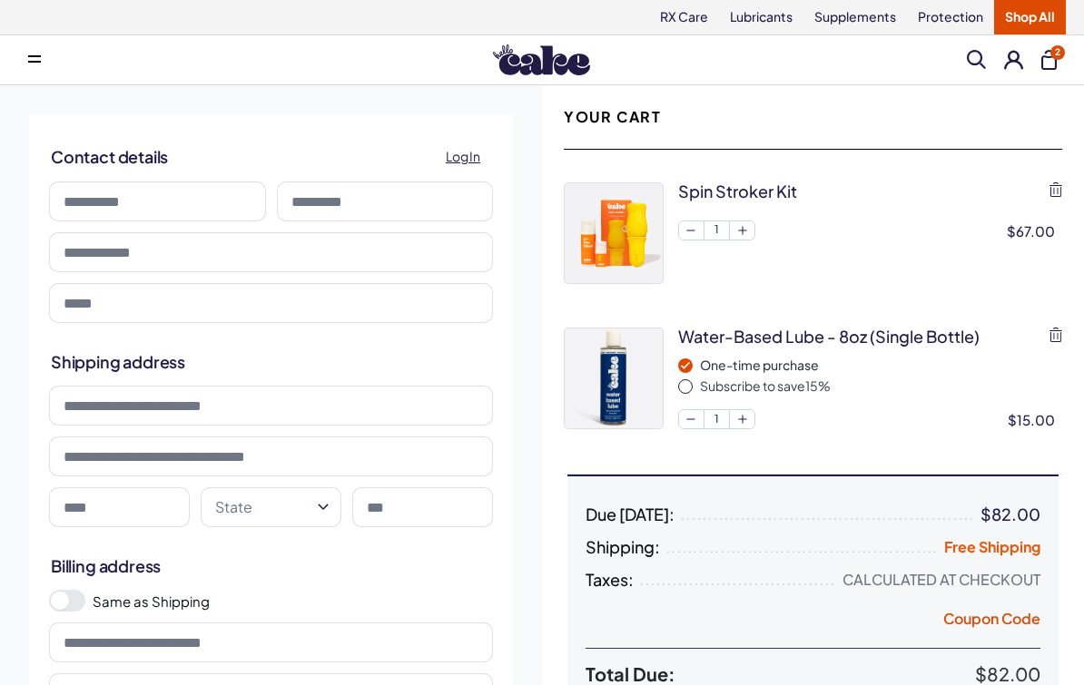
click at [178, 212] on input at bounding box center [157, 202] width 217 height 40
type input "******"
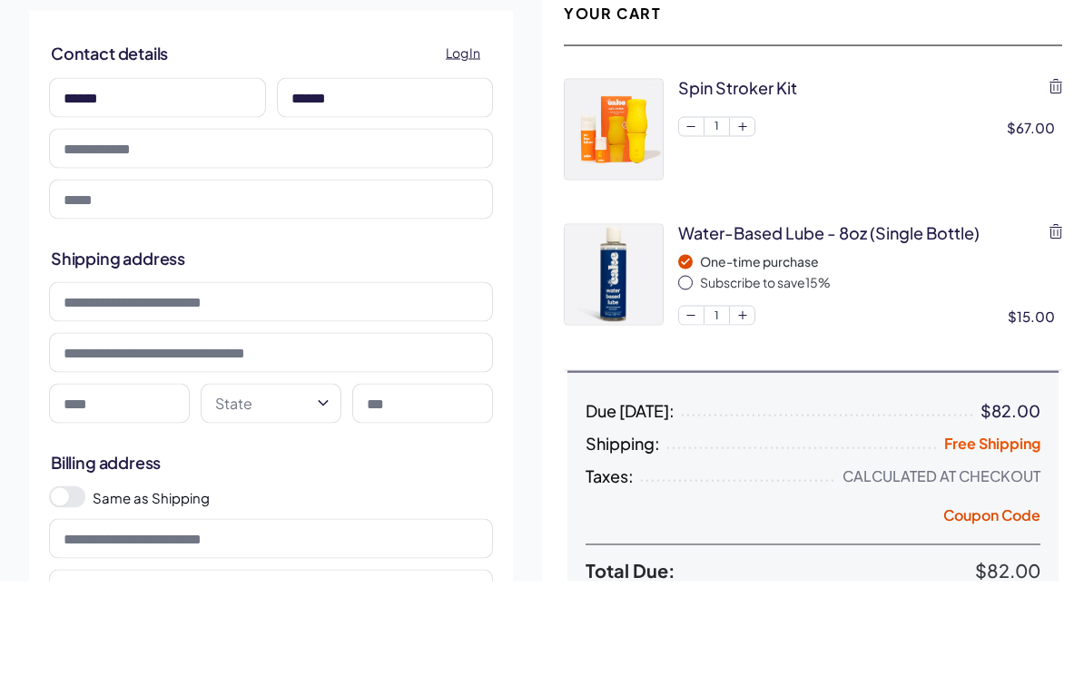
type input "**********"
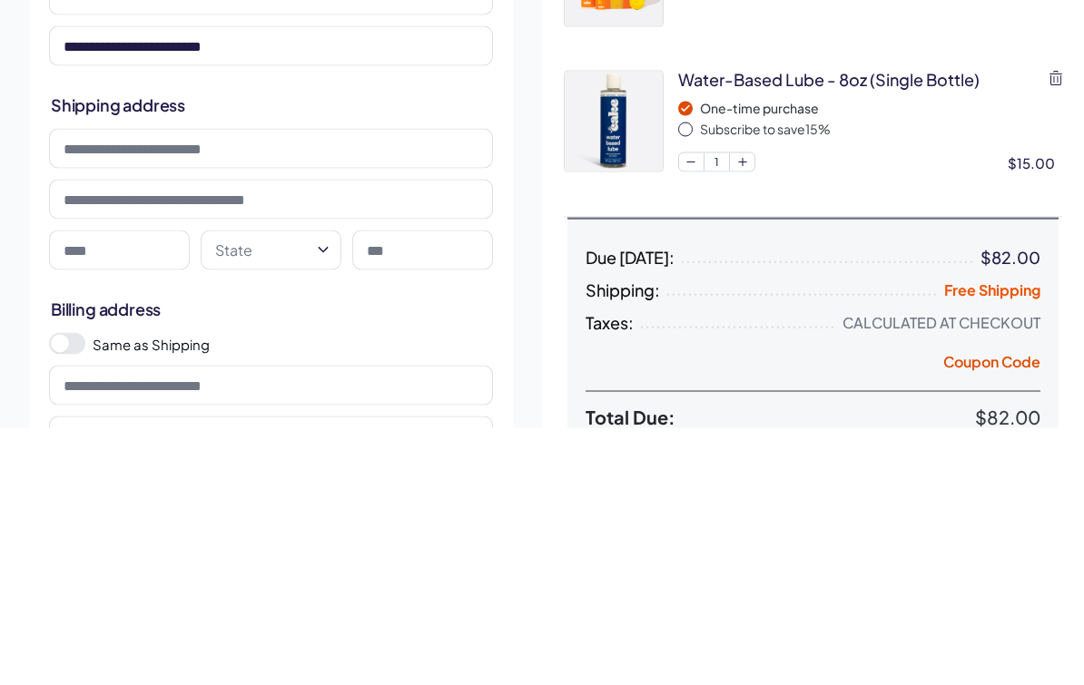
type input "**********"
type input "*******"
type input "*****"
type input "**********"
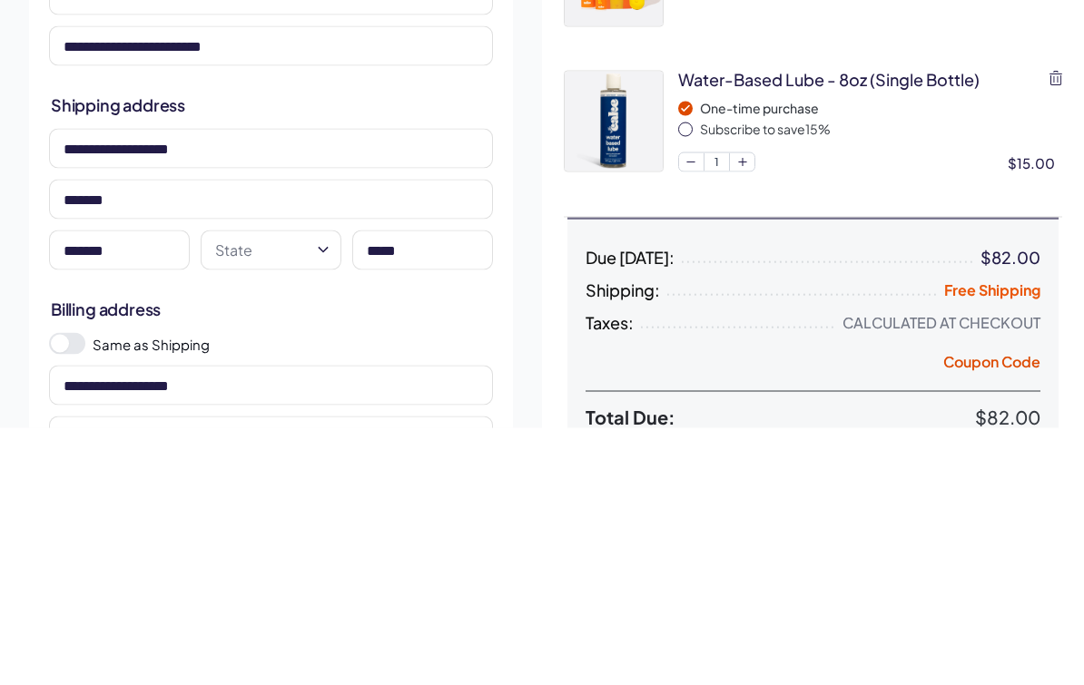
type input "*******"
type input "**********"
select select "**"
type input "*****"
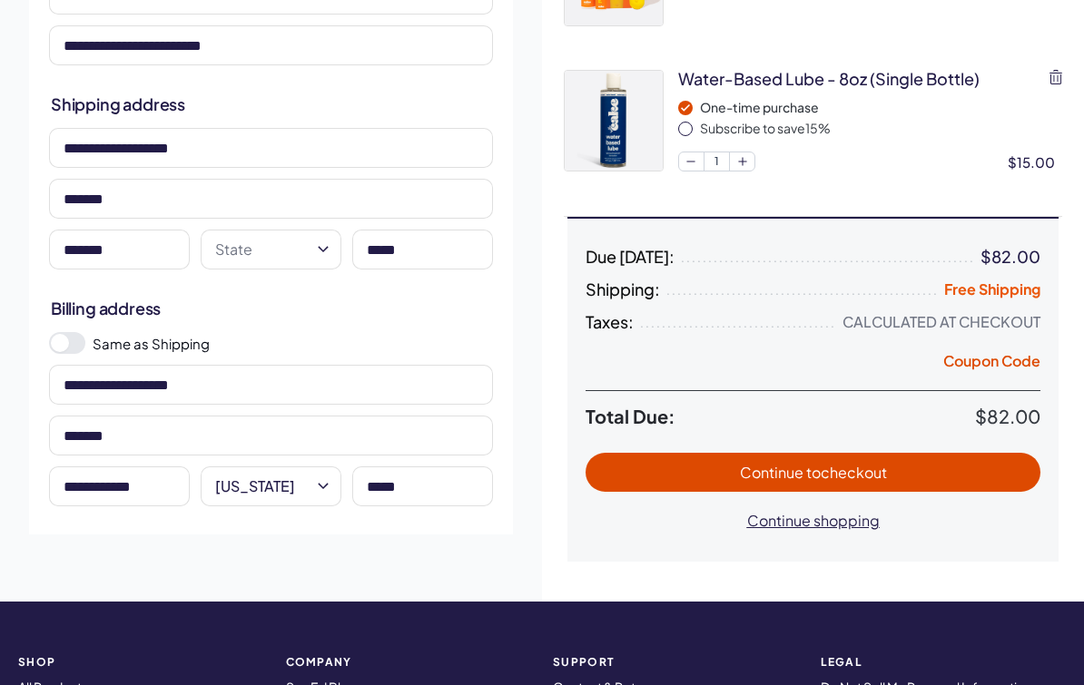
click at [816, 480] on span "to checkout" at bounding box center [846, 472] width 81 height 19
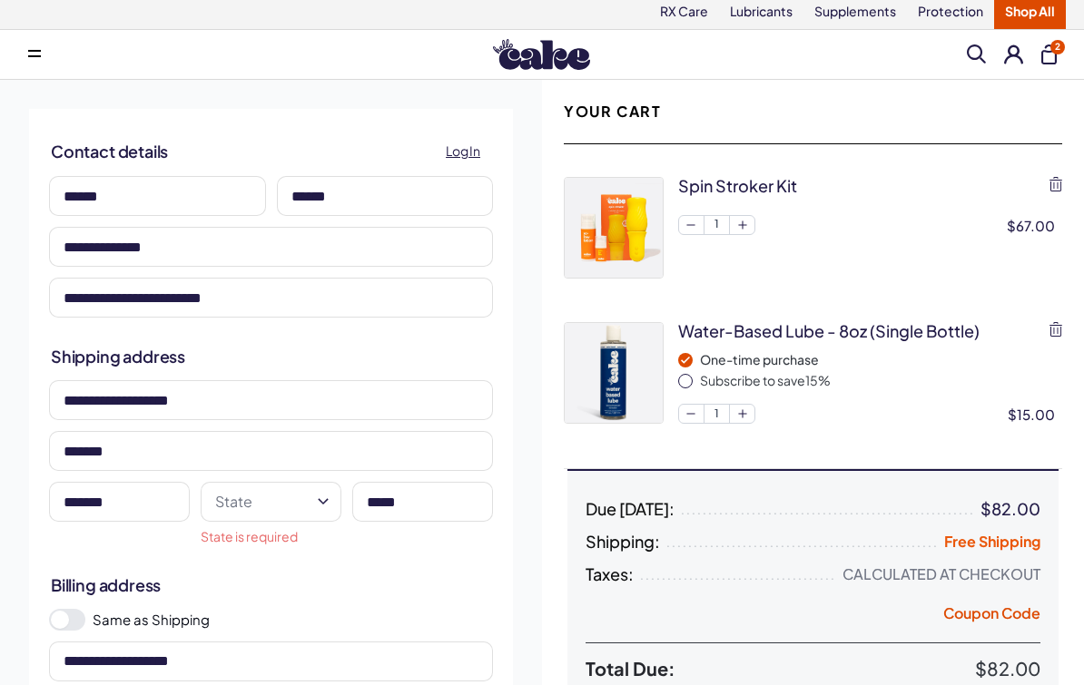
scroll to position [0, 0]
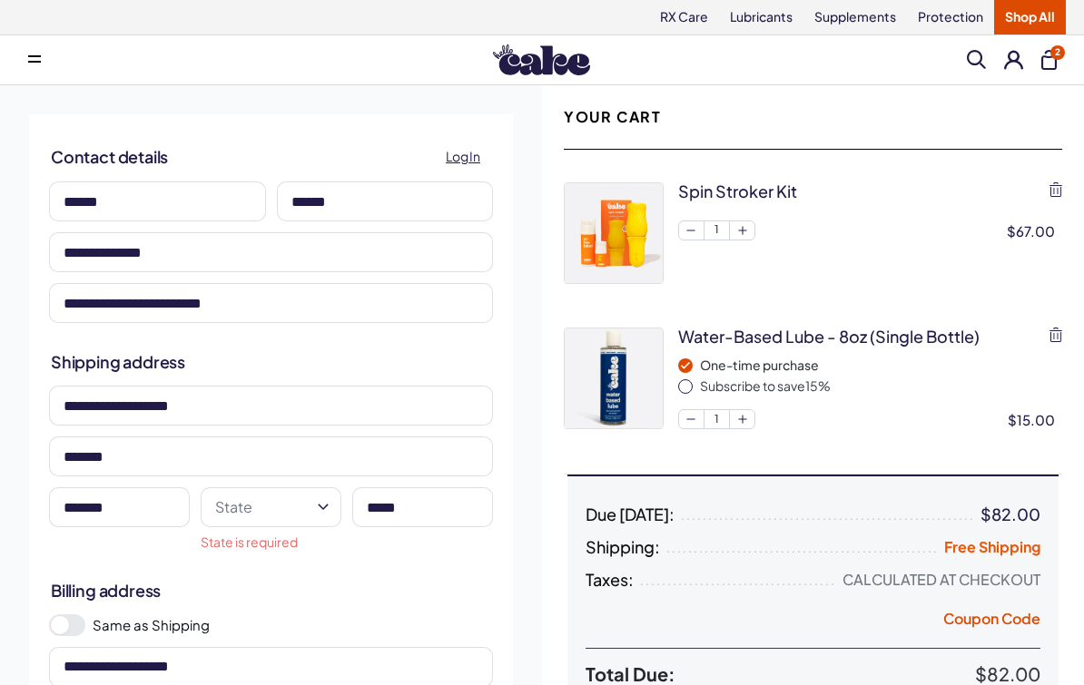
click at [300, 517] on button "State" at bounding box center [271, 507] width 141 height 40
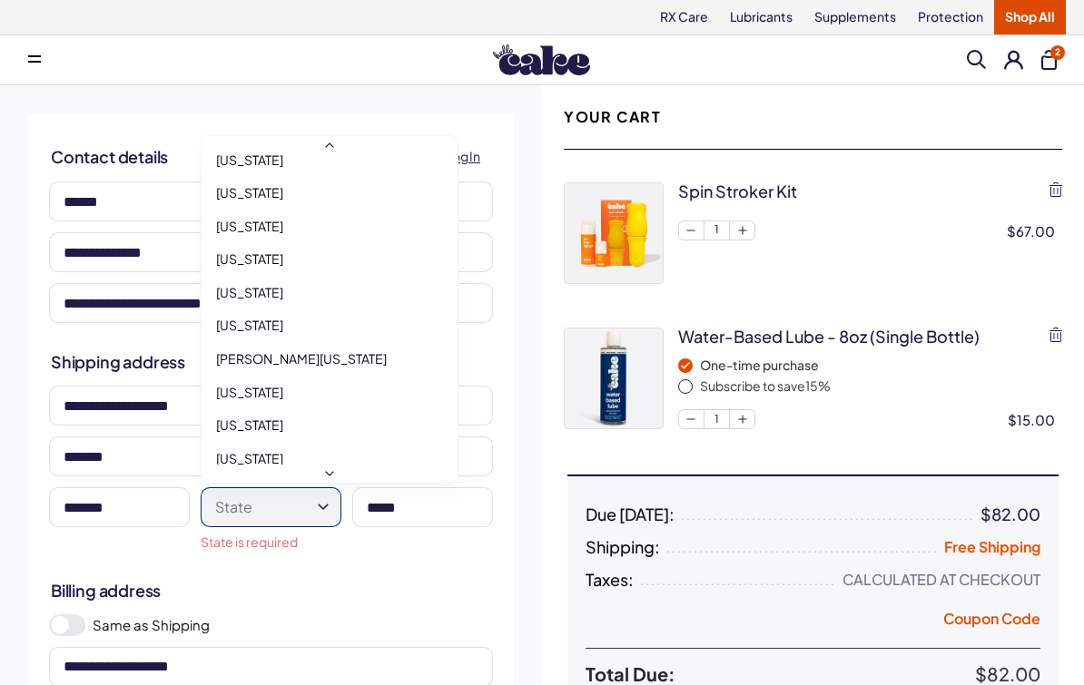
scroll to position [582, 0]
click at [296, 356] on div "Maryland" at bounding box center [329, 362] width 245 height 34
select select "**"
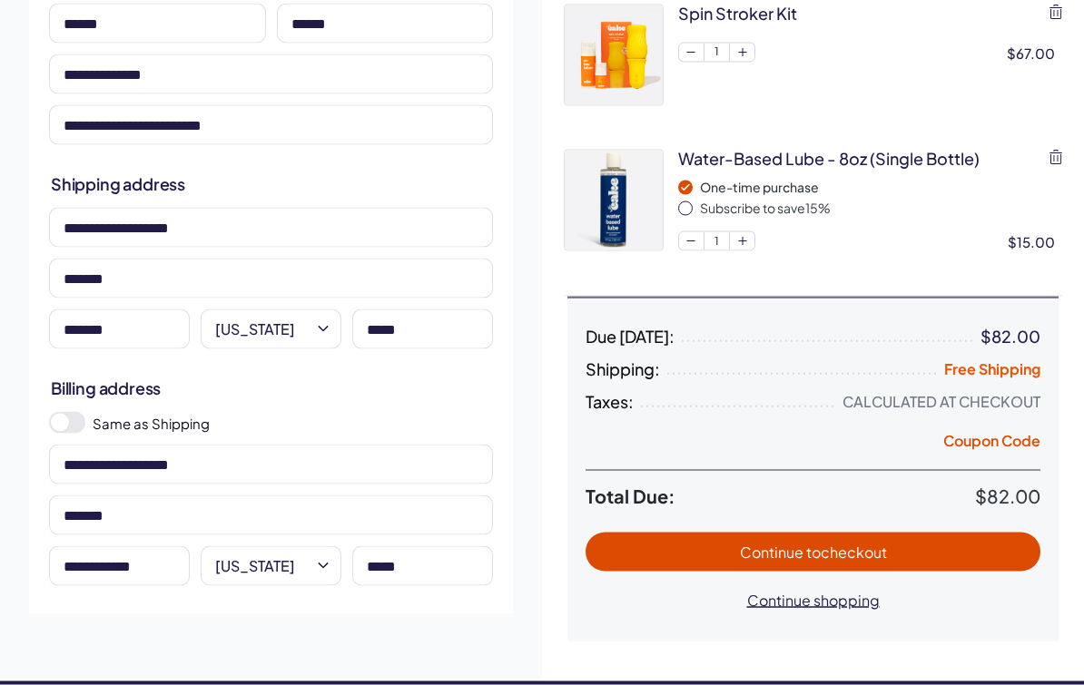
scroll to position [180, 0]
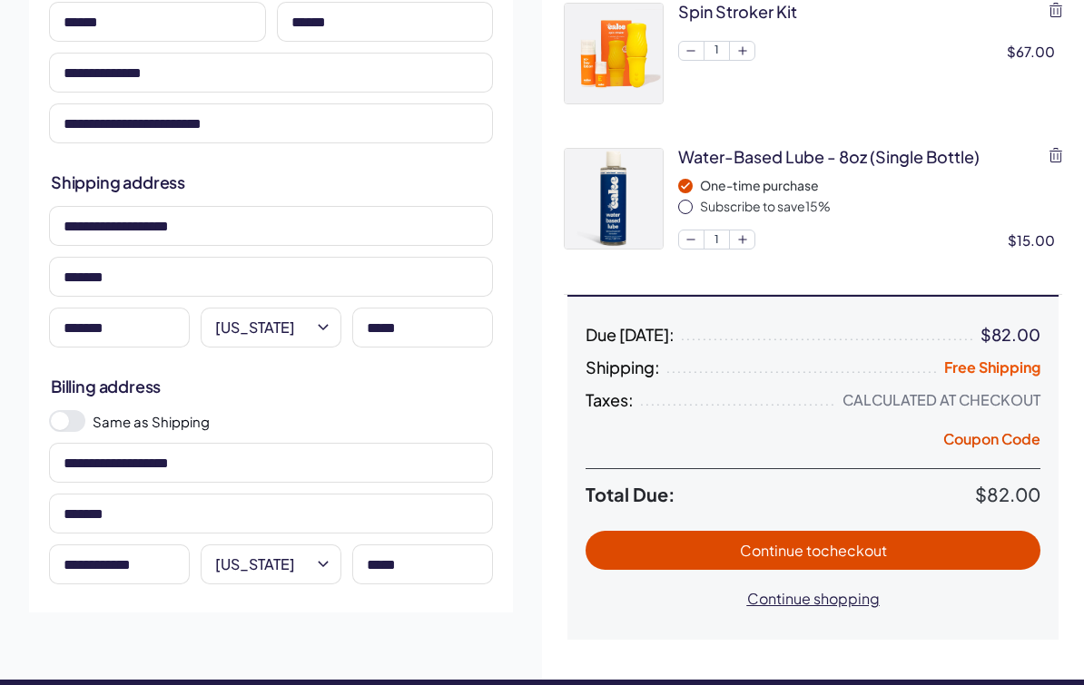
click at [783, 560] on button "Continue to checkout" at bounding box center [813, 550] width 455 height 39
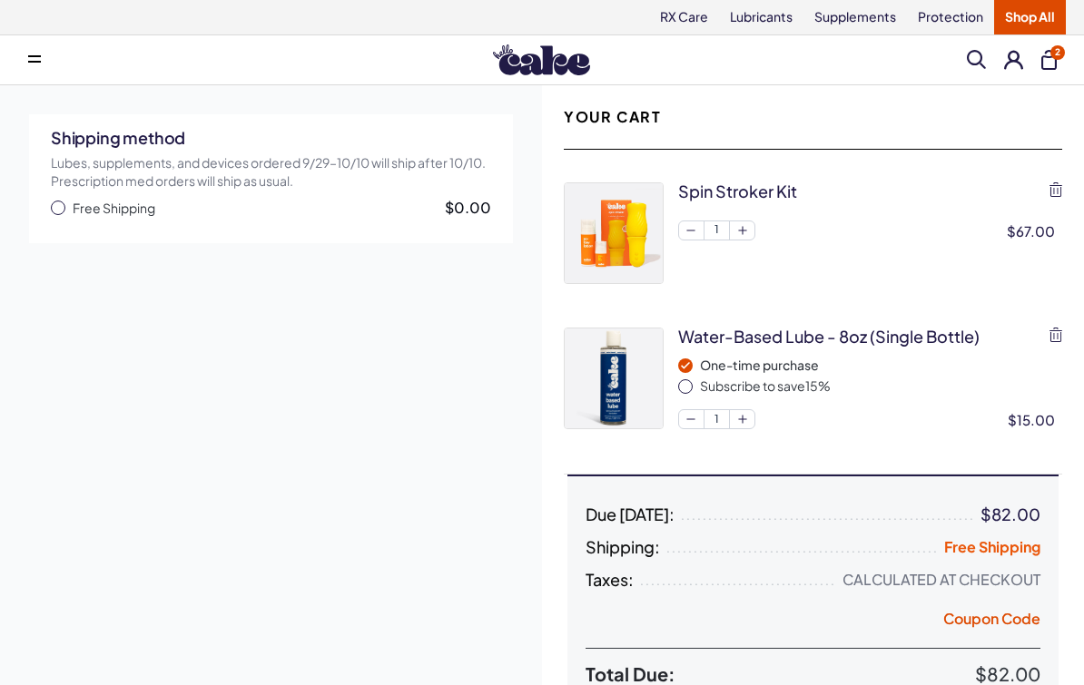
click at [114, 207] on span "Free Shipping" at bounding box center [114, 209] width 83 height 18
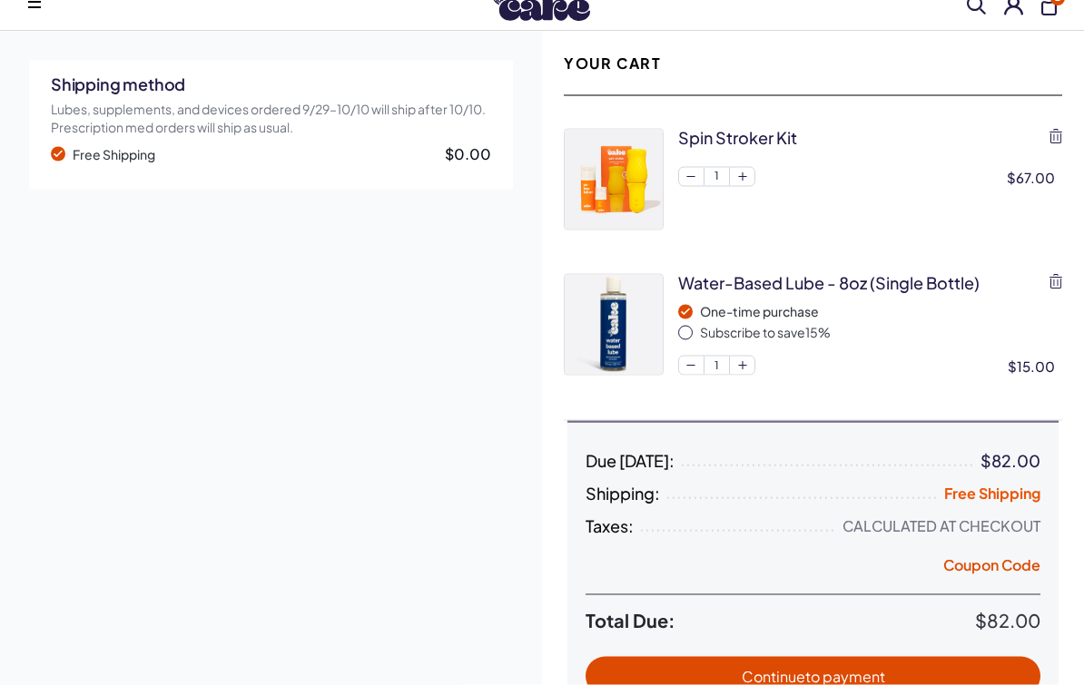
scroll to position [198, 0]
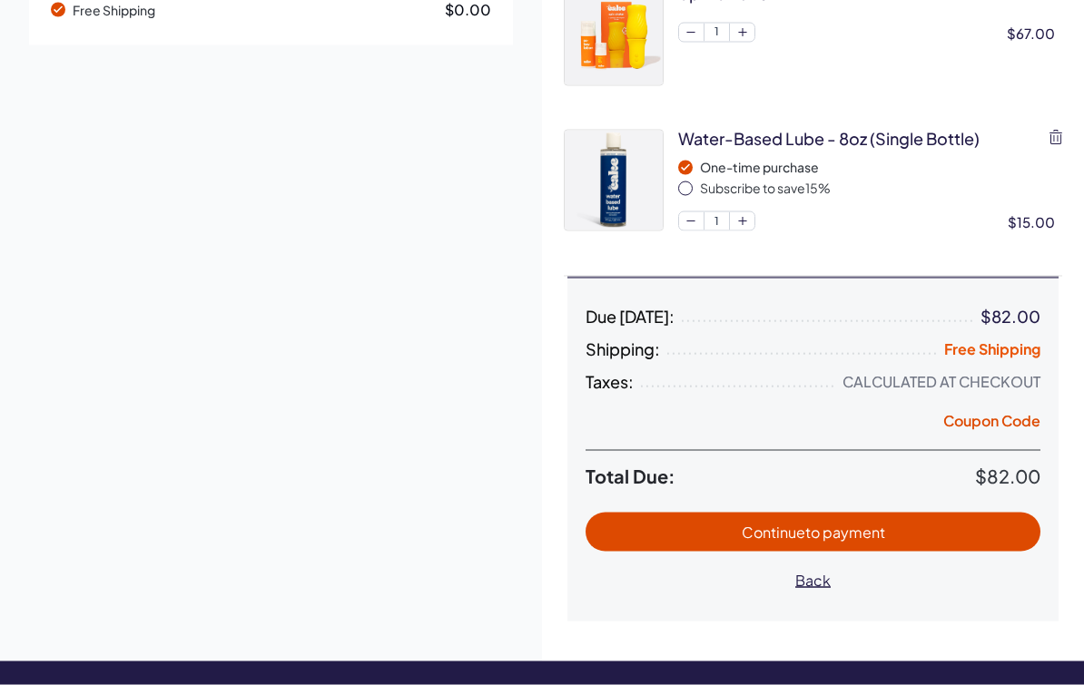
click at [862, 529] on span "to payment" at bounding box center [845, 532] width 80 height 19
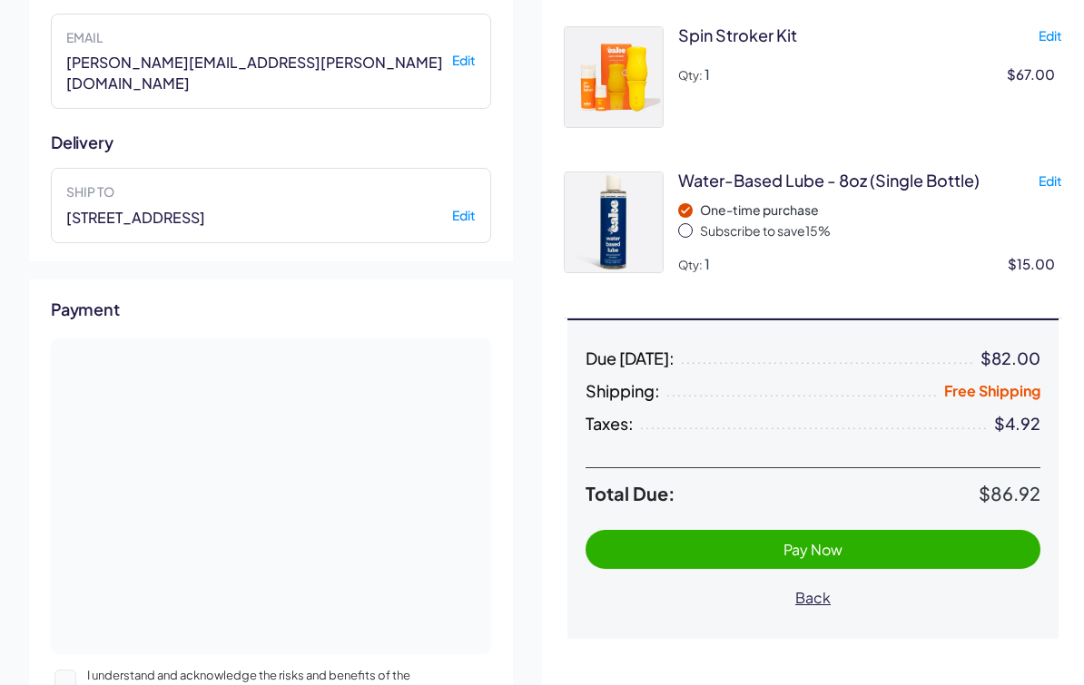
scroll to position [250, 0]
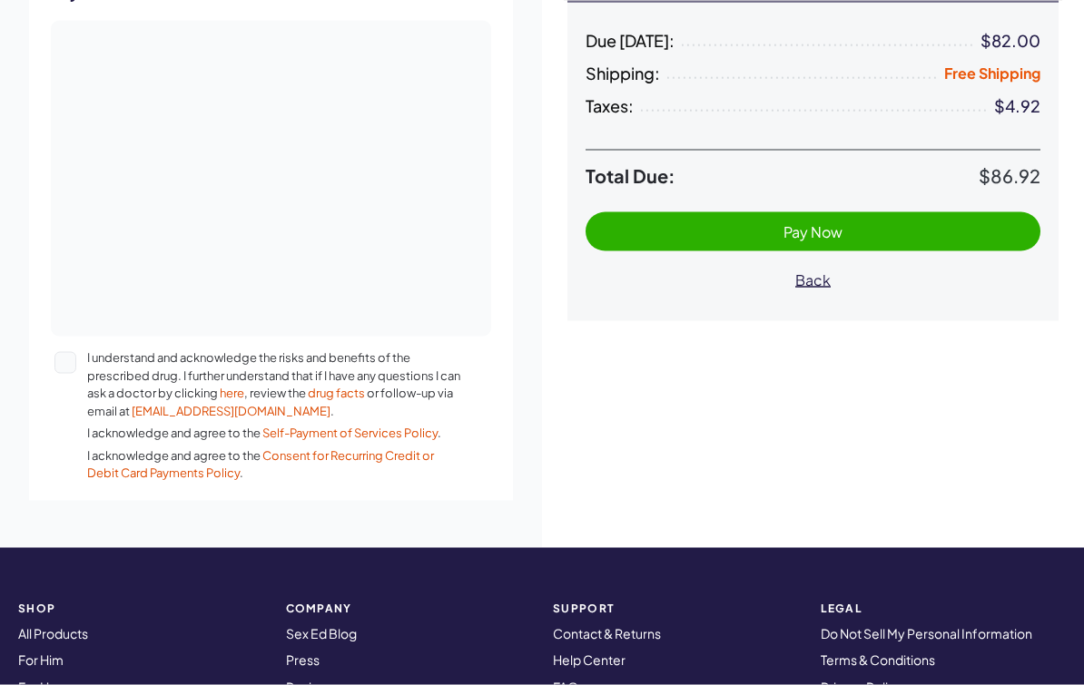
click at [72, 352] on button "I understand and acknowledge the risks and benefits of the prescribed drug. I f…" at bounding box center [65, 363] width 22 height 22
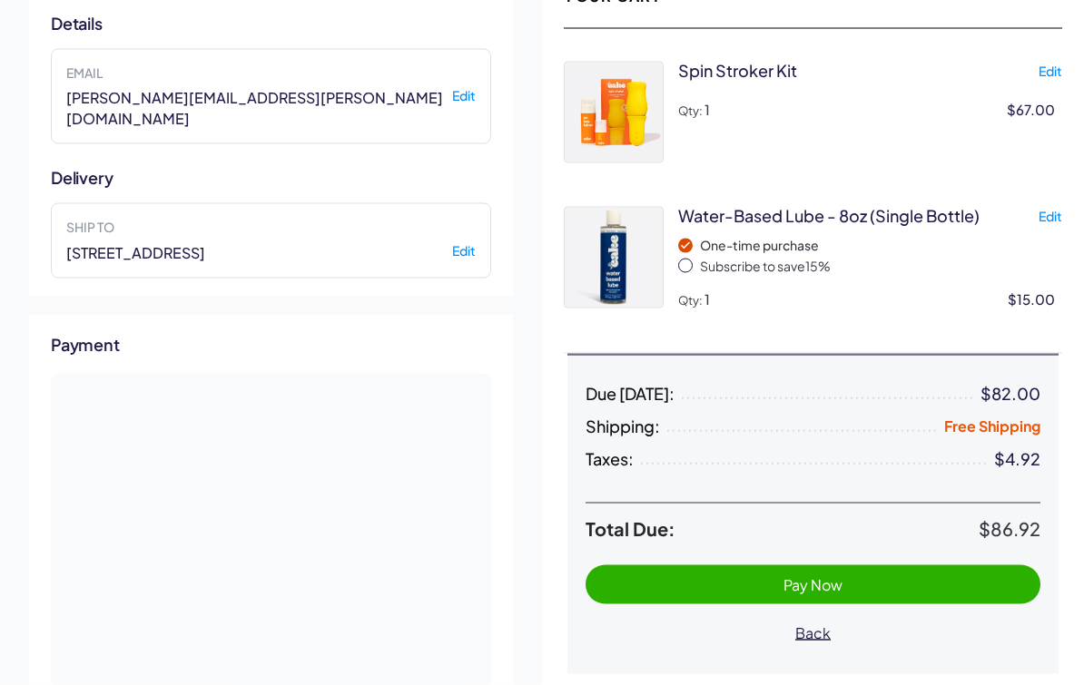
scroll to position [123, 0]
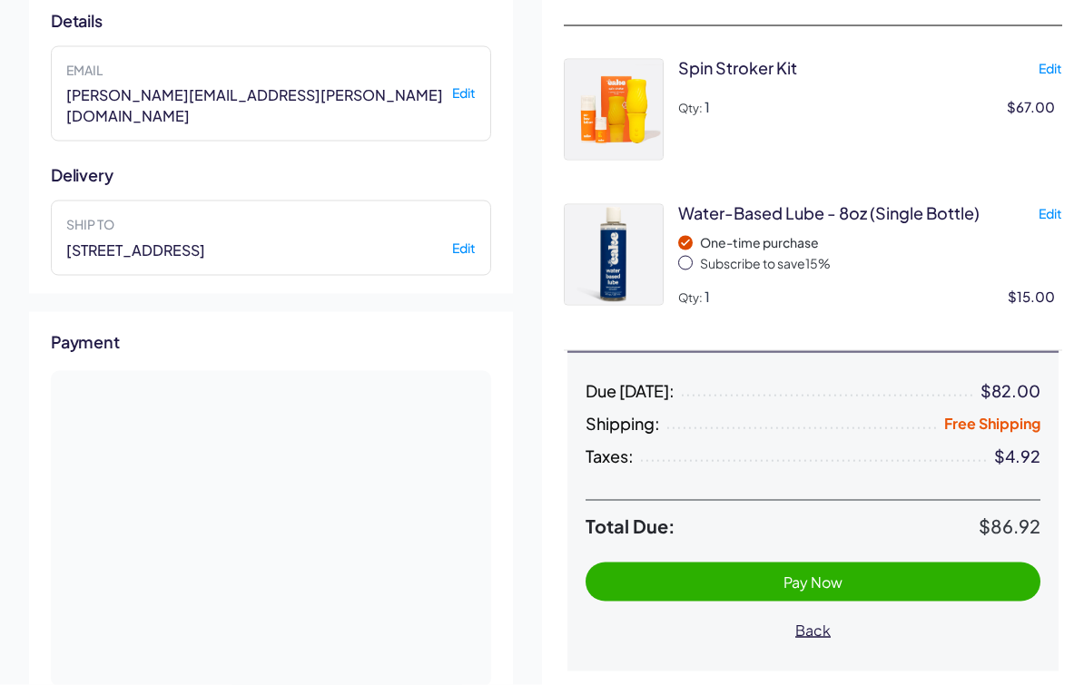
click at [793, 598] on button "Pay Now" at bounding box center [813, 582] width 455 height 39
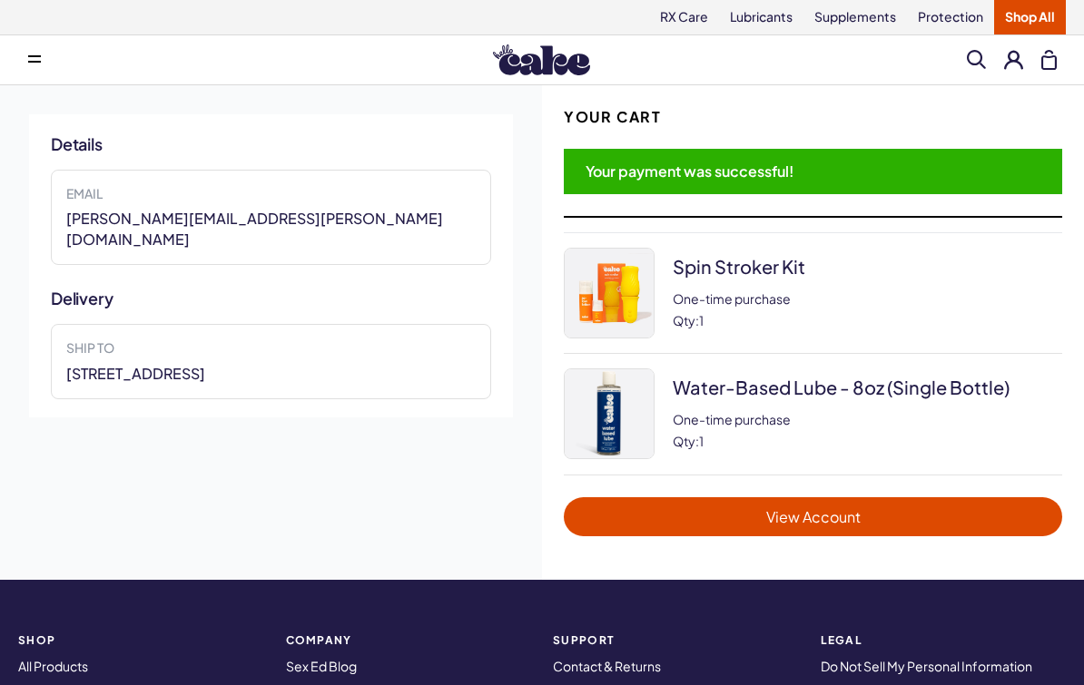
click at [777, 517] on span "View Account" at bounding box center [813, 517] width 462 height 21
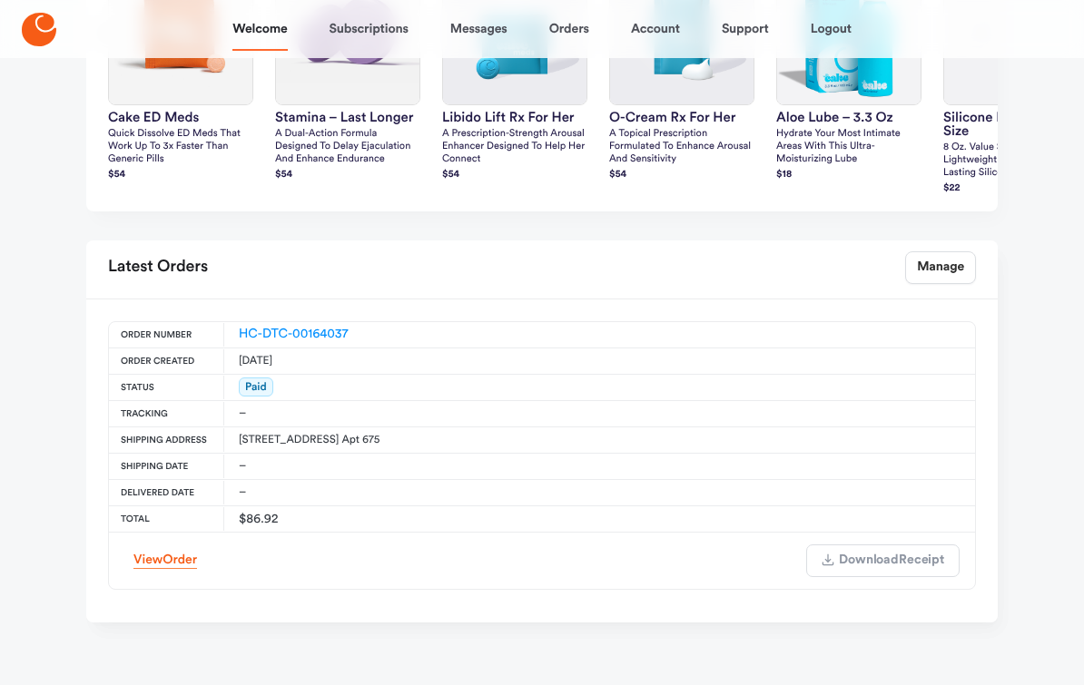
scroll to position [638, 0]
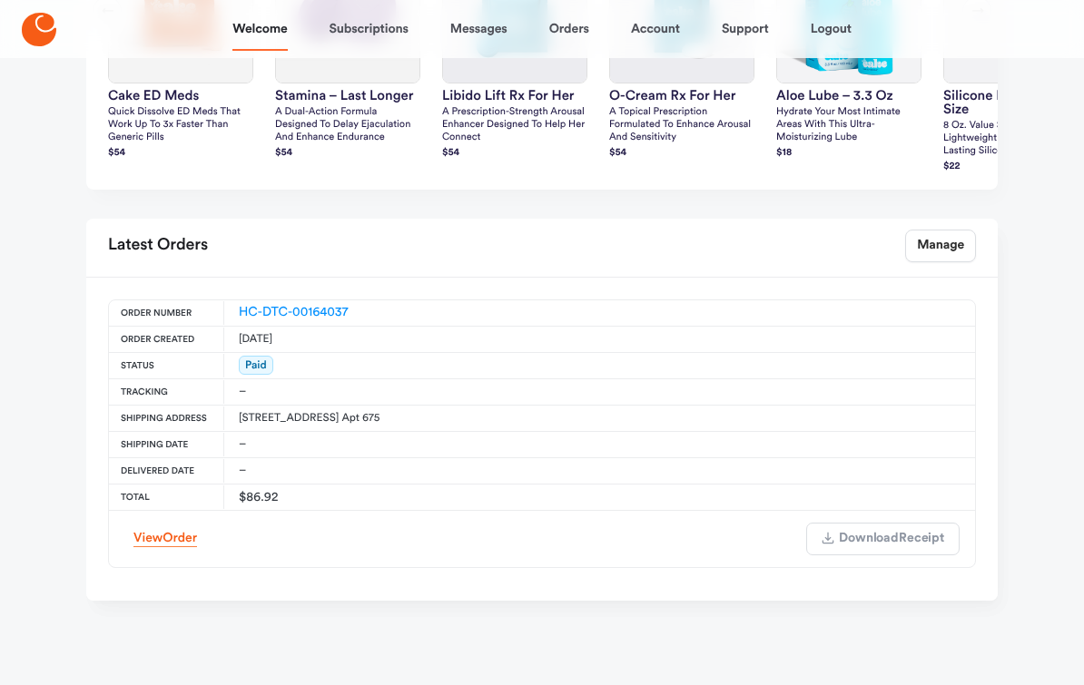
click at [175, 545] on span "Order" at bounding box center [179, 538] width 34 height 13
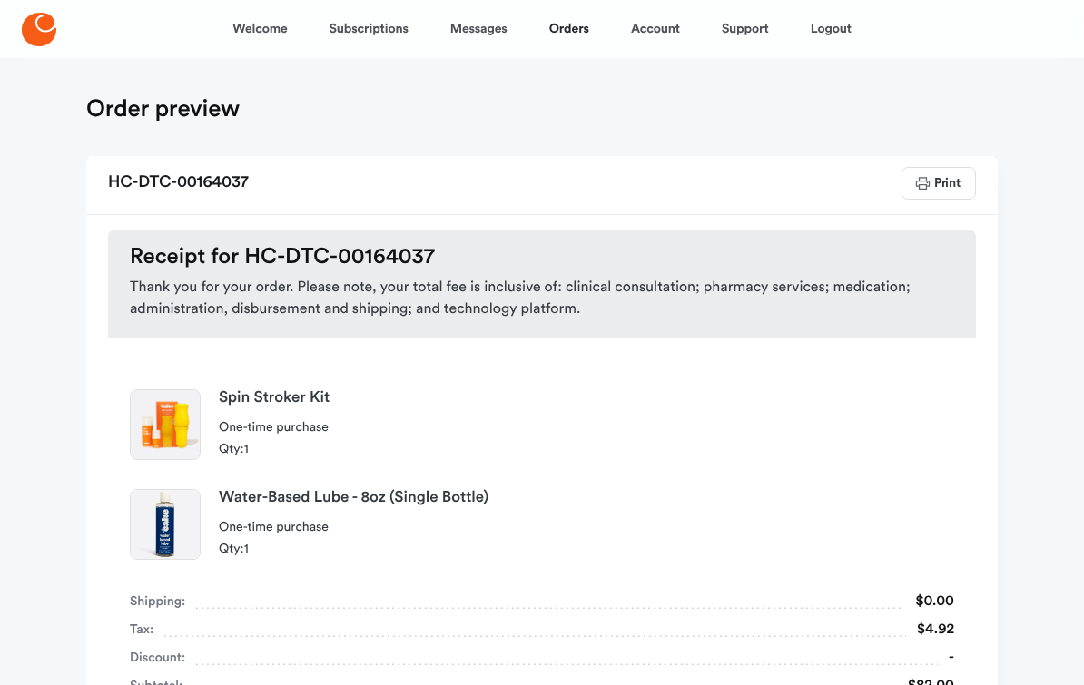
click at [387, 44] on link "Subscriptions" at bounding box center [369, 29] width 79 height 44
